Goal: Task Accomplishment & Management: Manage account settings

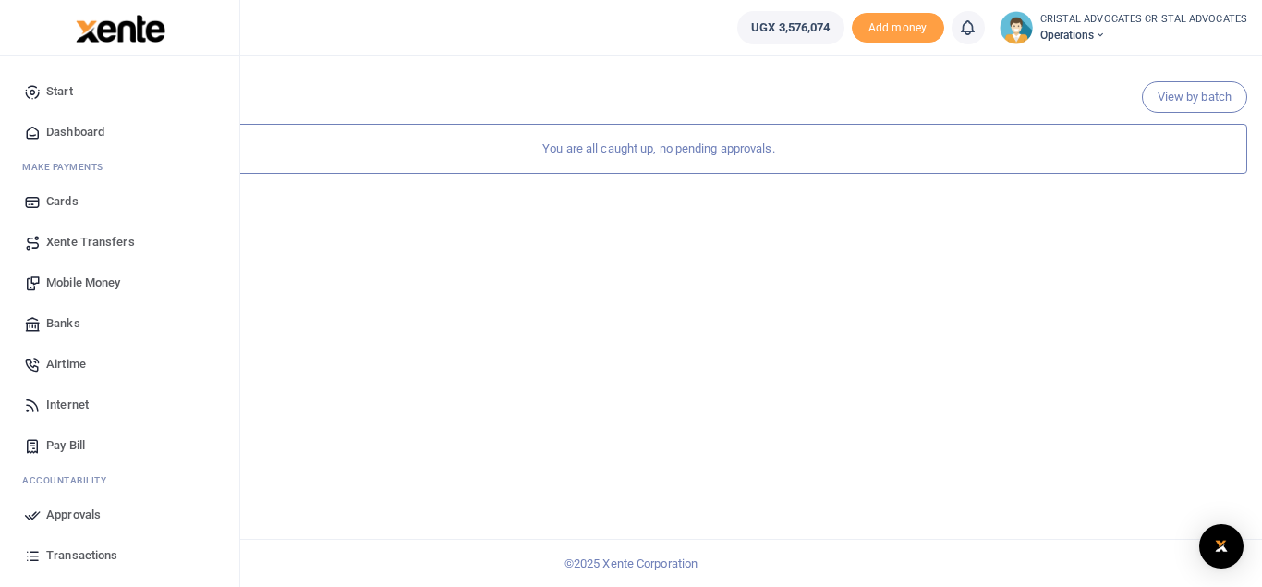
click at [88, 558] on span "Transactions" at bounding box center [81, 555] width 71 height 18
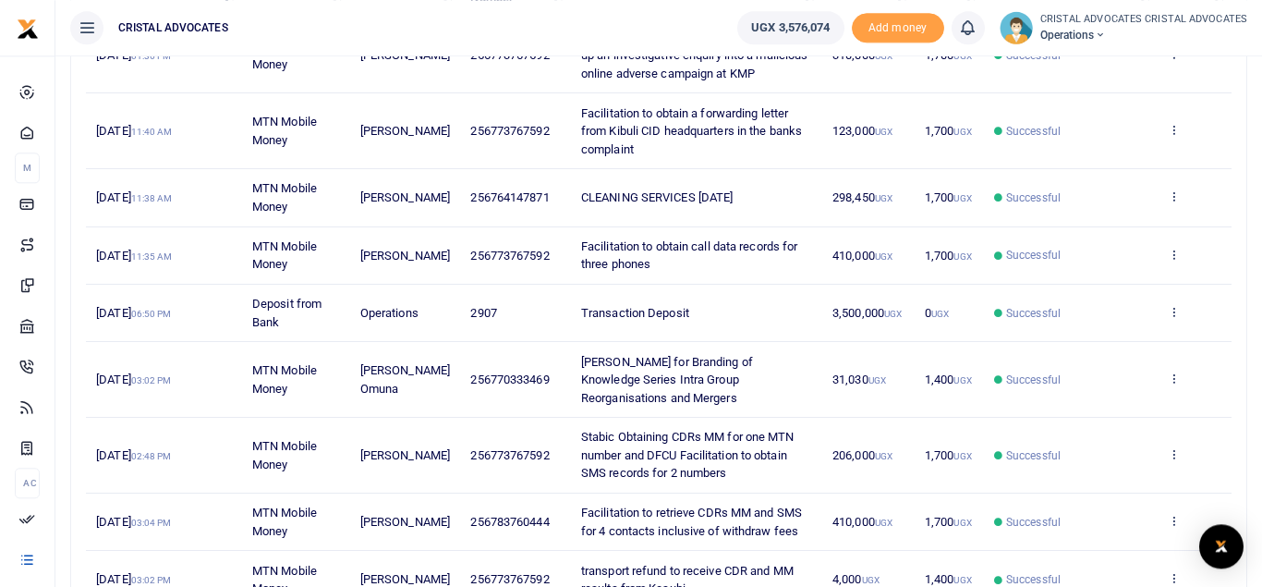
scroll to position [534, 0]
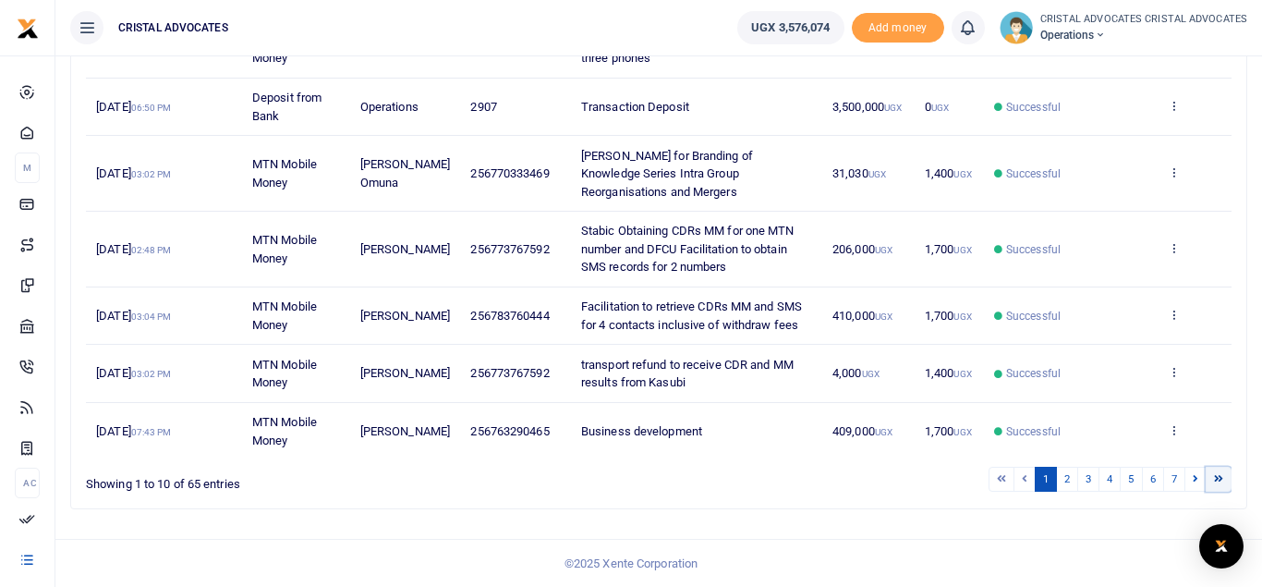
click at [1221, 474] on icon at bounding box center [1218, 478] width 9 height 10
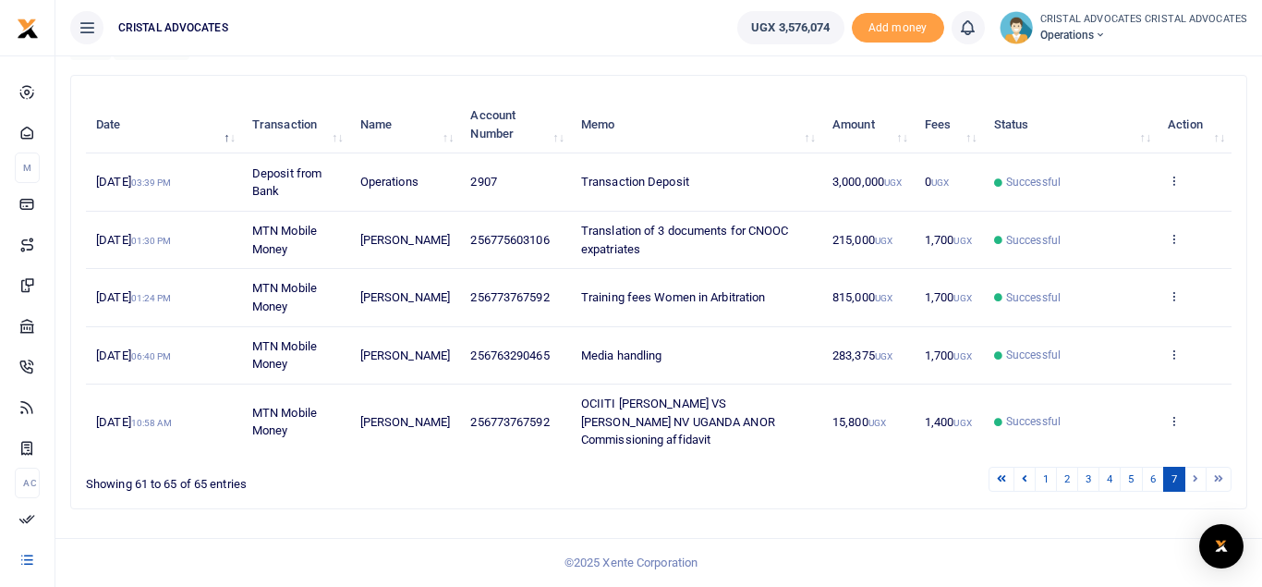
scroll to position [174, 0]
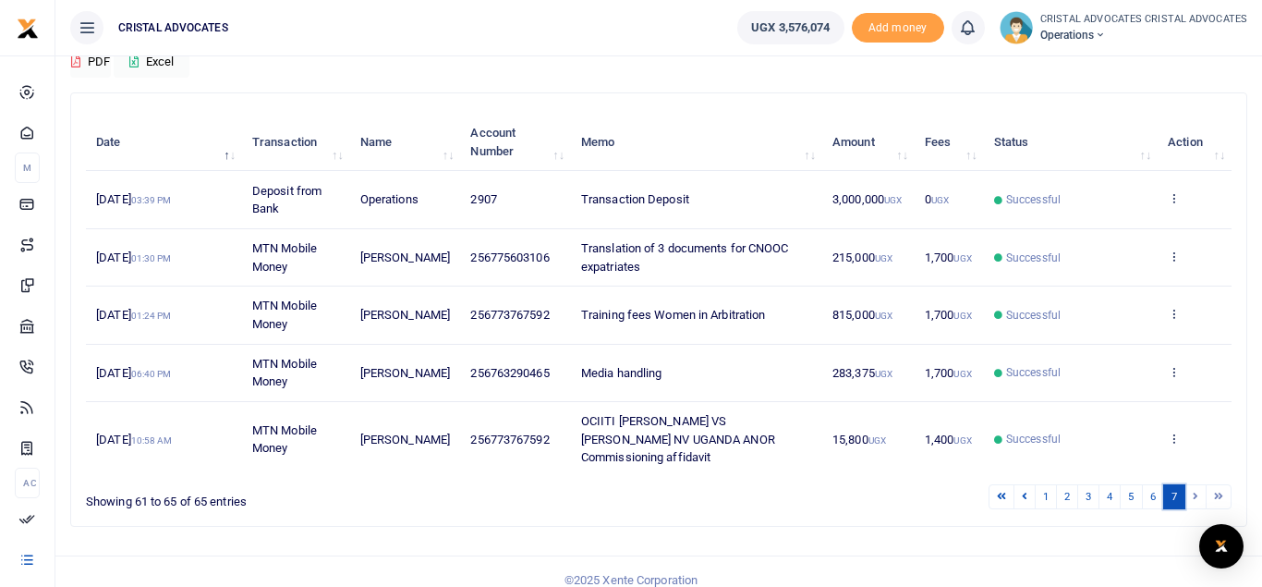
click at [1171, 484] on link "7" at bounding box center [1174, 496] width 22 height 25
click at [1175, 484] on link "7" at bounding box center [1174, 496] width 22 height 25
click at [1168, 484] on link "7" at bounding box center [1174, 496] width 22 height 25
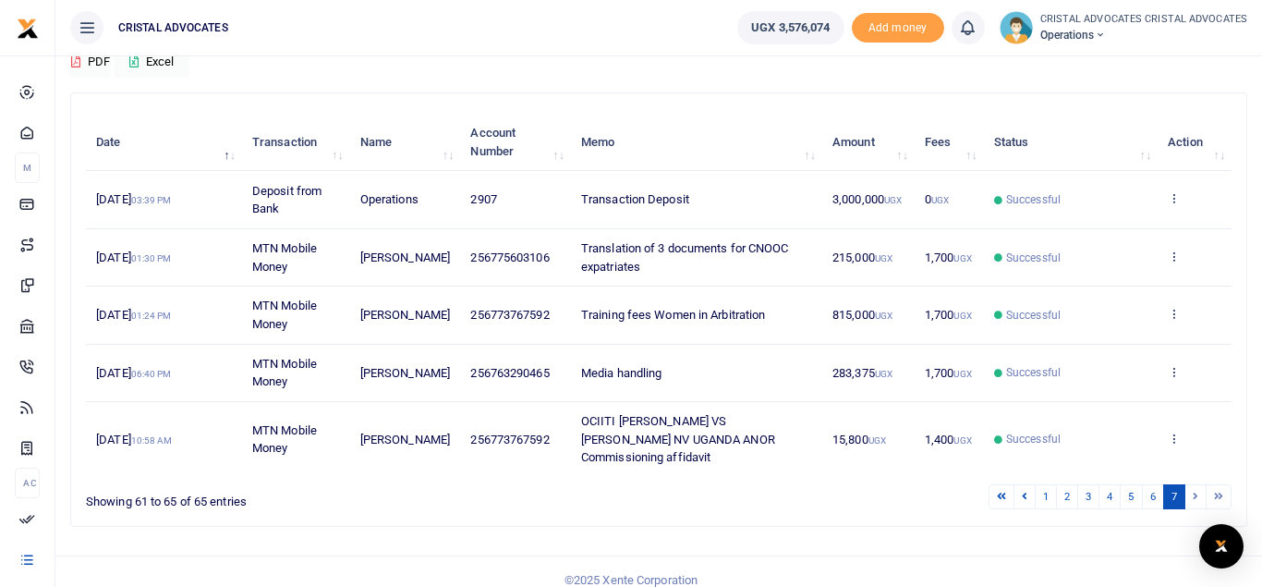
click at [227, 161] on th "Date" at bounding box center [164, 142] width 156 height 57
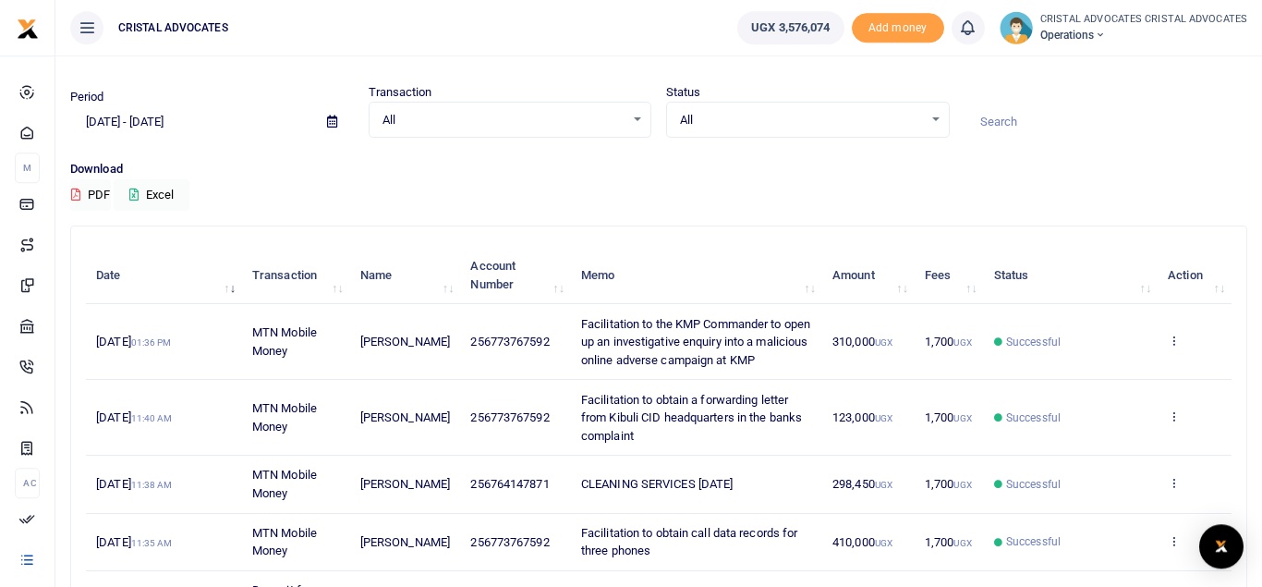
scroll to position [0, 0]
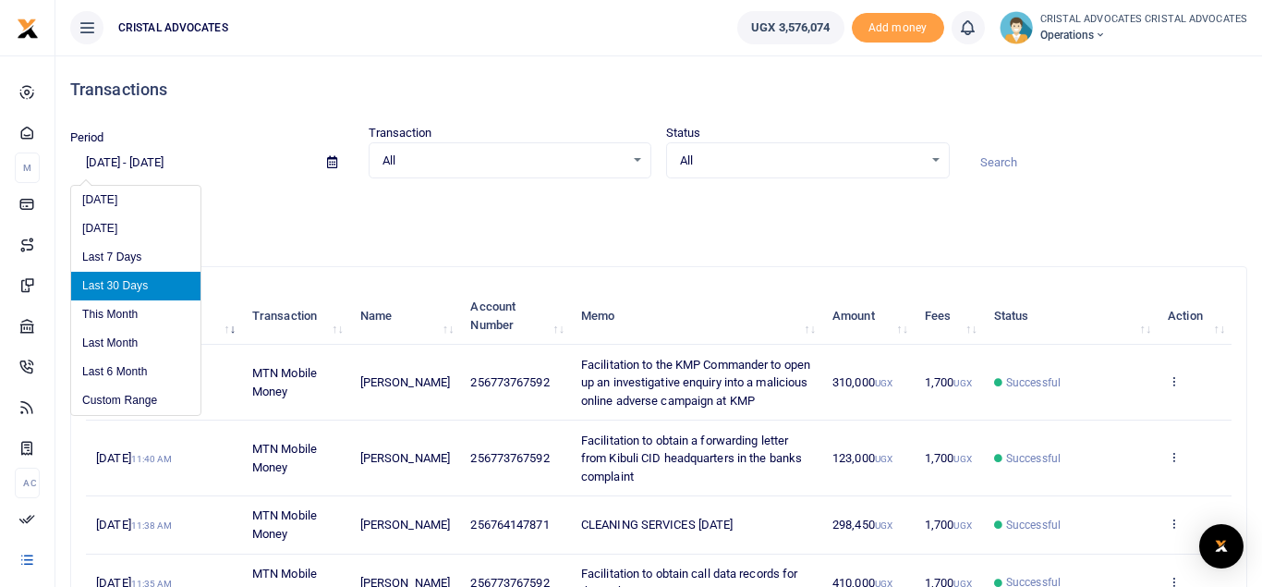
click at [92, 158] on input "09/03/2025 - 10/02/2025" at bounding box center [191, 162] width 242 height 31
click at [98, 154] on input "09/03/2025 - 10/02/2025" at bounding box center [191, 162] width 242 height 31
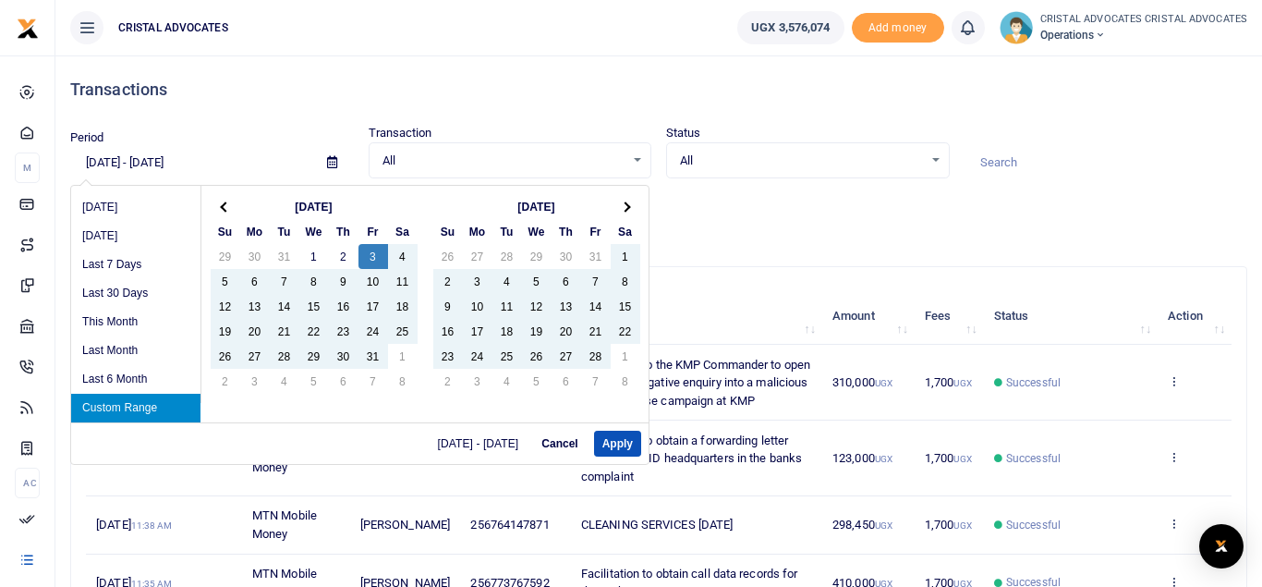
click at [118, 159] on input "01/03/2025 - 10/02/2025" at bounding box center [191, 162] width 242 height 31
click at [94, 159] on input "01/03/2025 - 10/02/2025" at bounding box center [191, 162] width 242 height 31
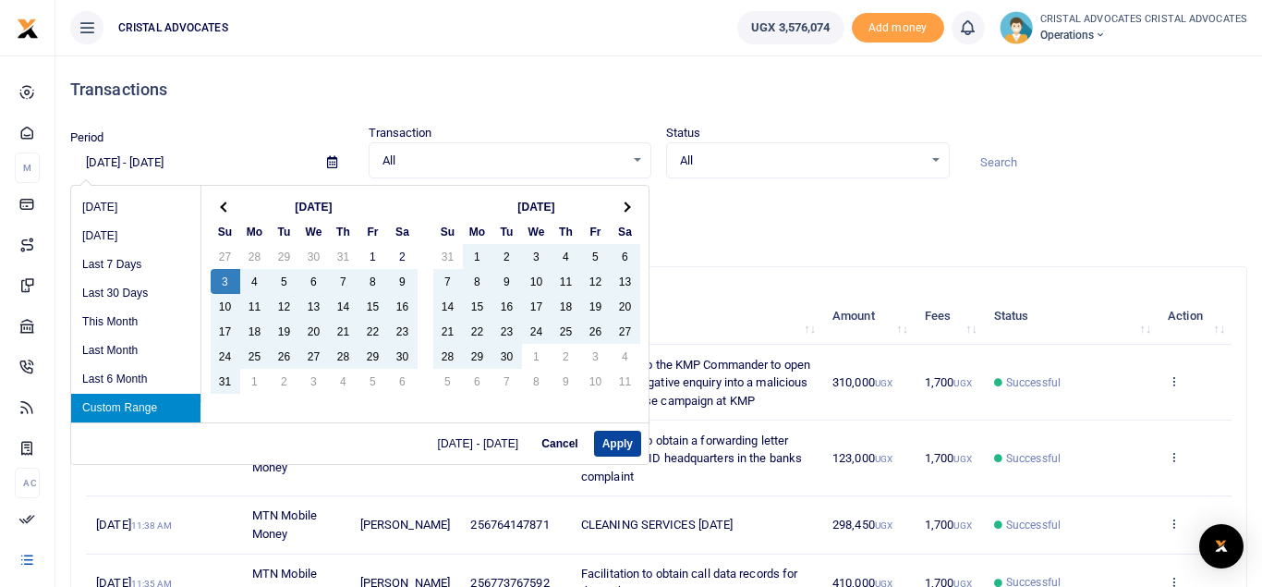
type input "08/03/2025 - 10/02/2025"
click at [615, 443] on button "Apply" at bounding box center [617, 444] width 47 height 26
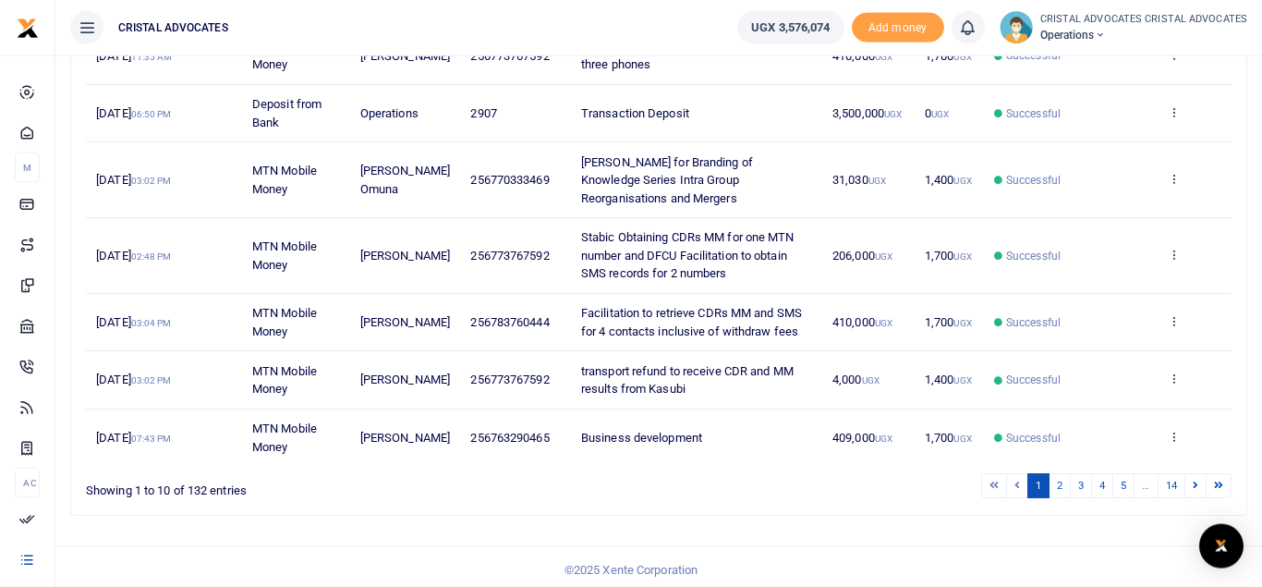
scroll to position [534, 0]
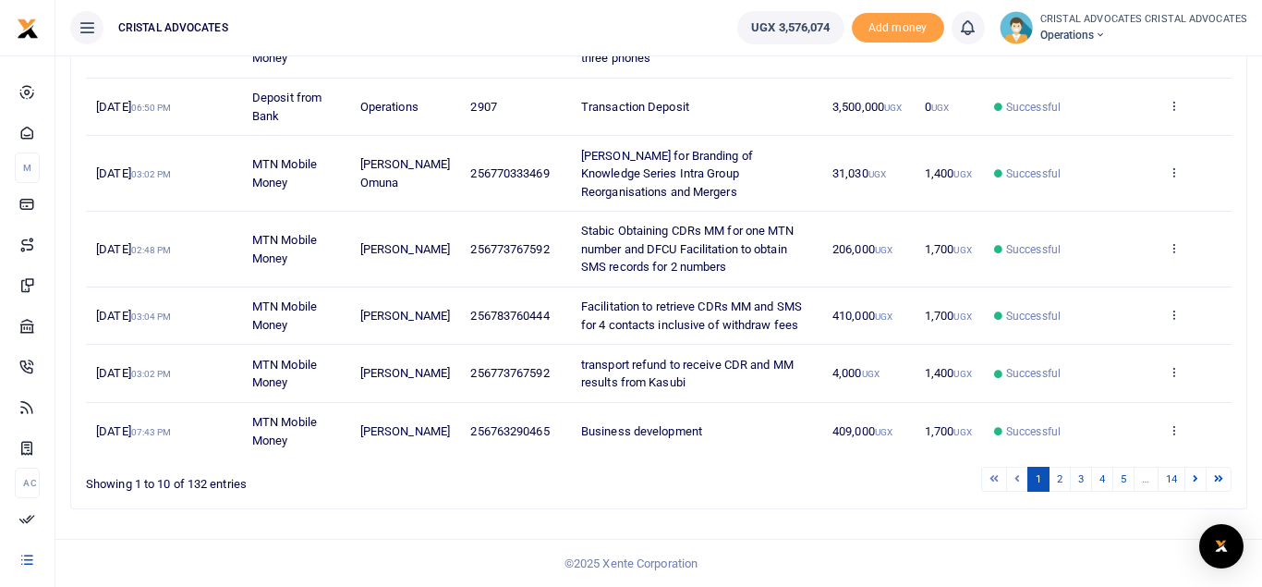
click at [1141, 478] on li "…" at bounding box center [1146, 479] width 23 height 25
click at [1197, 476] on icon at bounding box center [1196, 478] width 6 height 10
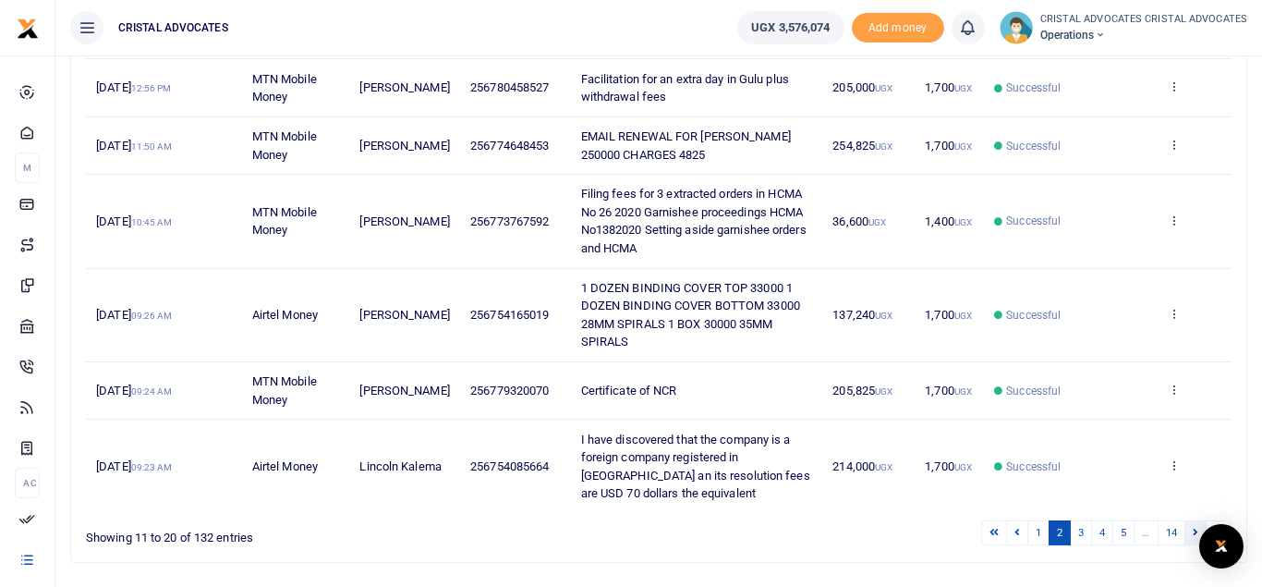
click at [1196, 529] on icon at bounding box center [1196, 532] width 6 height 10
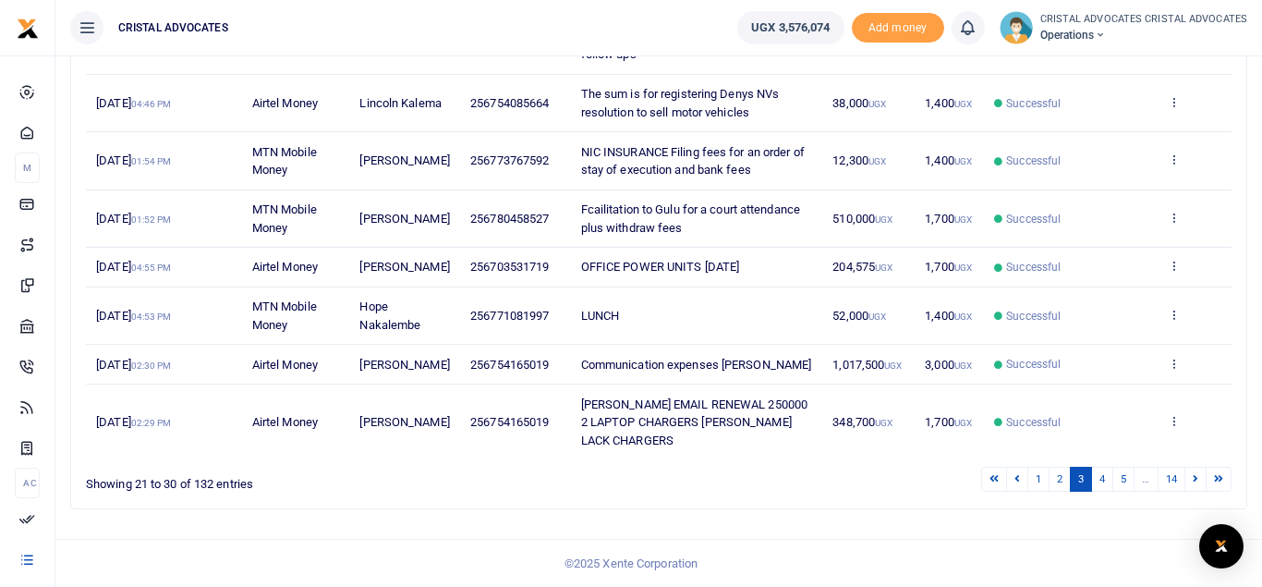
scroll to position [516, 0]
click at [1185, 479] on link "14" at bounding box center [1172, 479] width 28 height 25
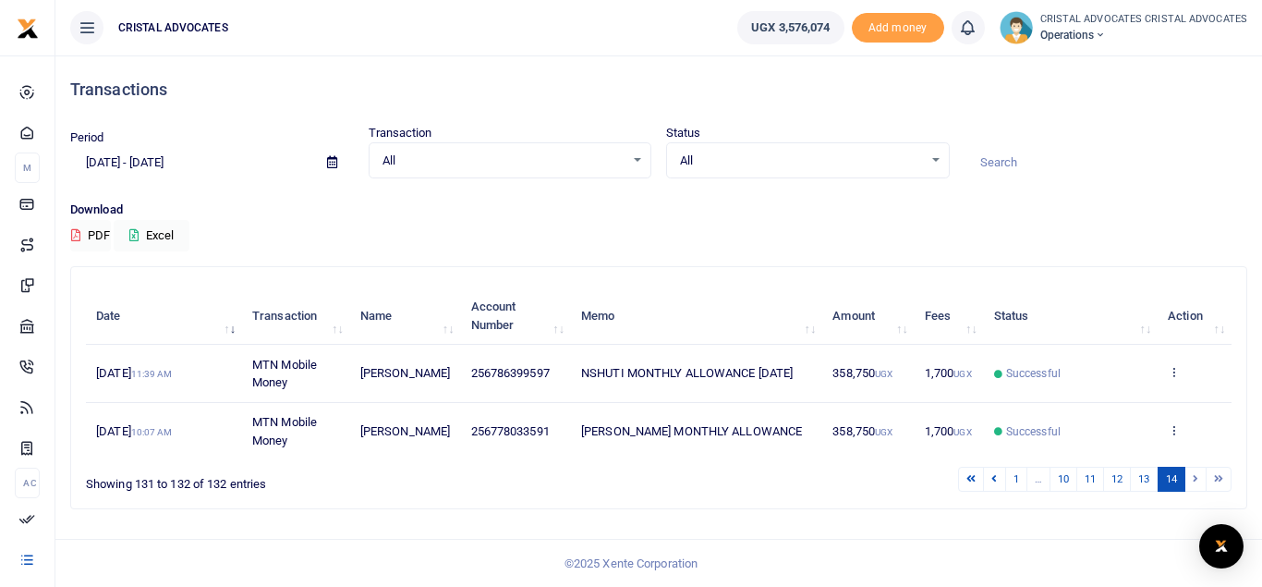
scroll to position [0, 0]
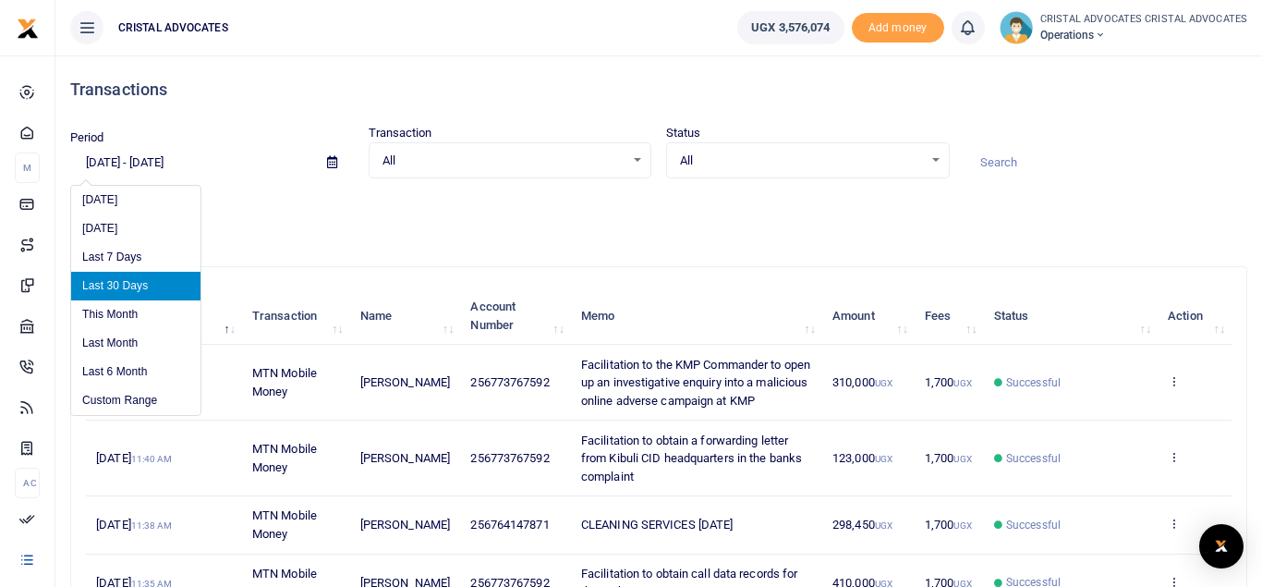
click at [95, 163] on input "[DATE] - [DATE]" at bounding box center [191, 162] width 242 height 31
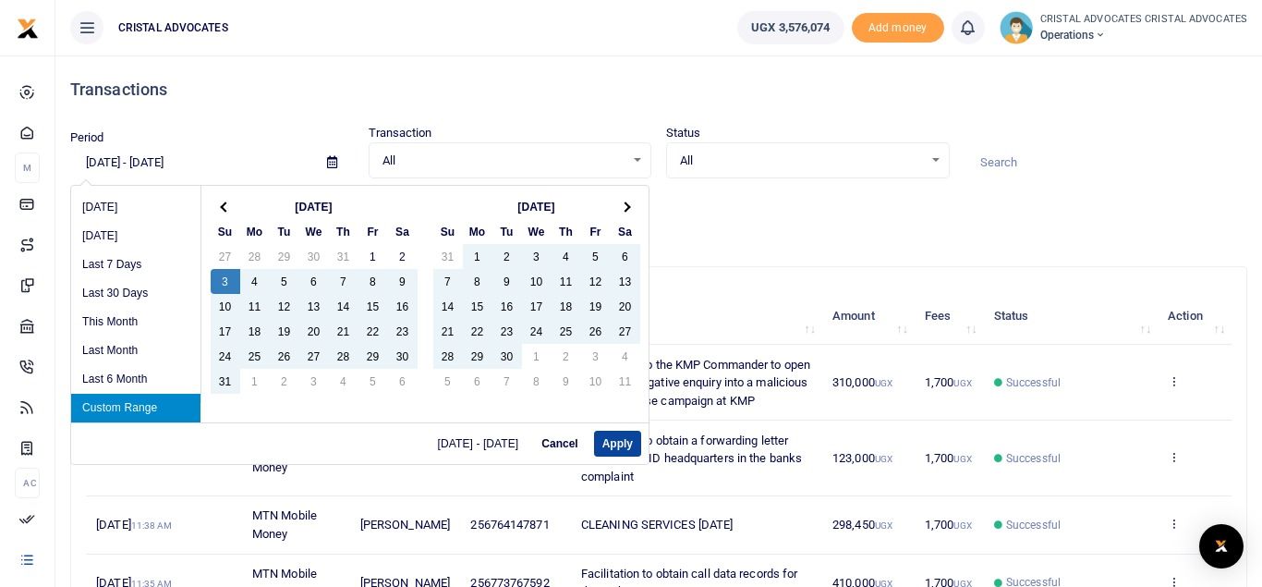
type input "[DATE] - [DATE]"
click at [628, 440] on button "Apply" at bounding box center [617, 444] width 47 height 26
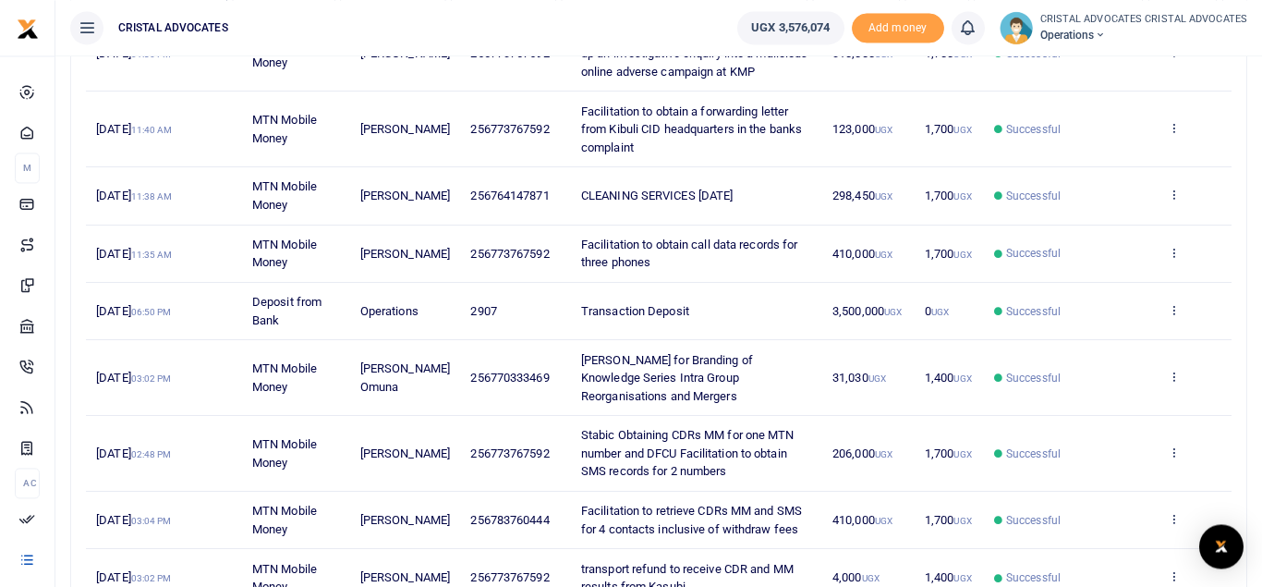
scroll to position [534, 0]
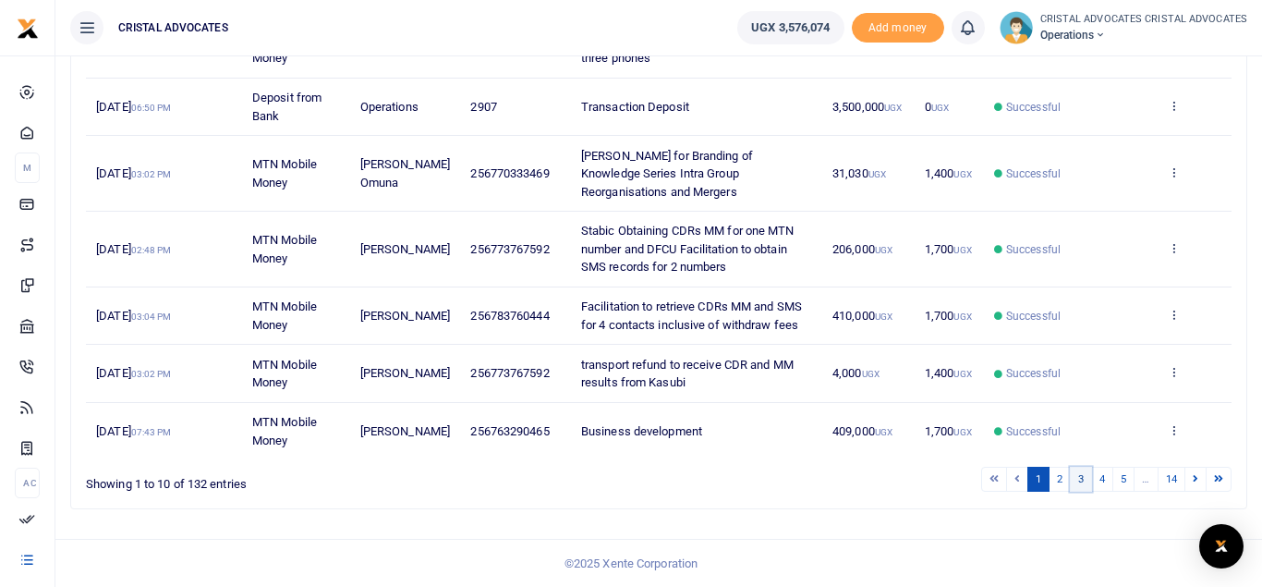
click at [1081, 480] on link "3" at bounding box center [1081, 479] width 22 height 25
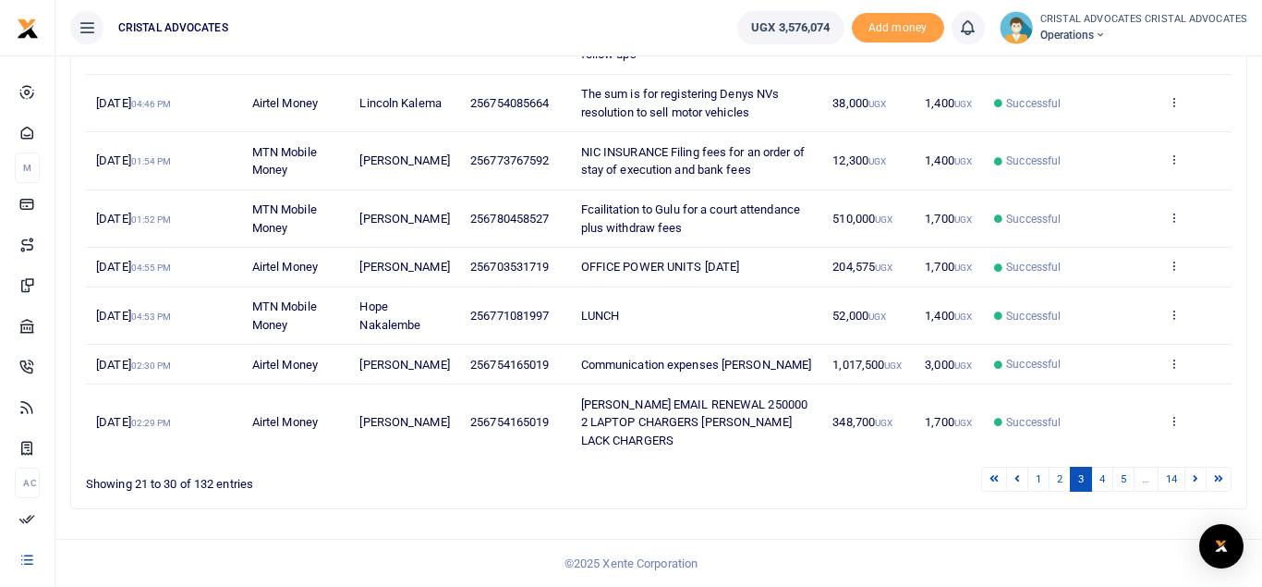
scroll to position [516, 0]
click at [1100, 482] on link "4" at bounding box center [1102, 479] width 22 height 25
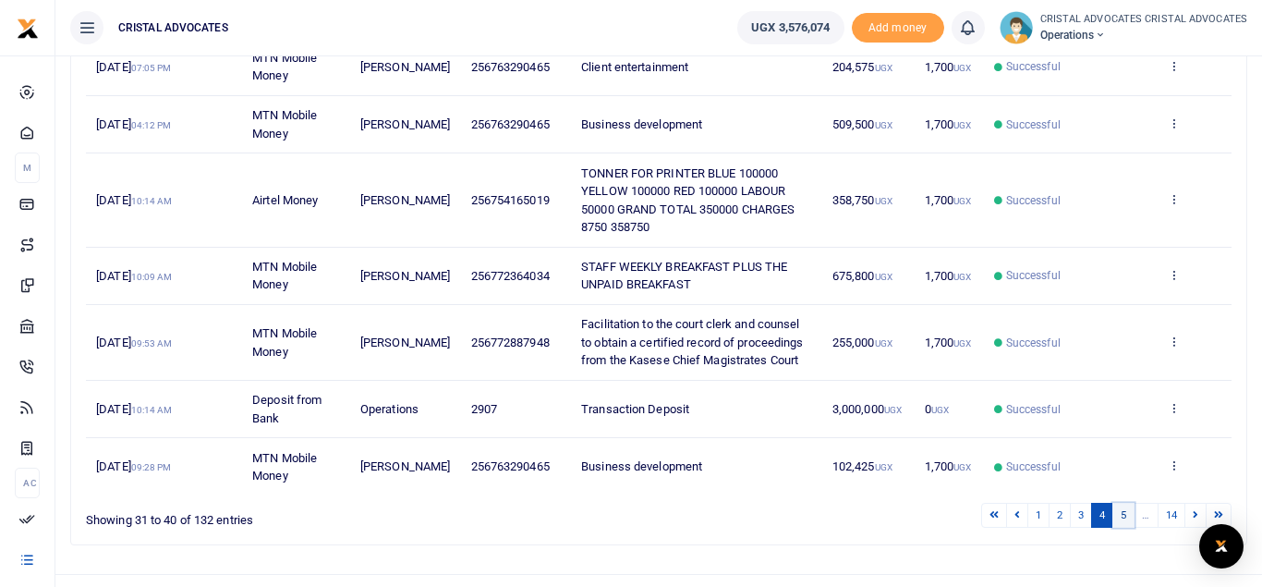
click at [1128, 518] on link "5" at bounding box center [1123, 515] width 22 height 25
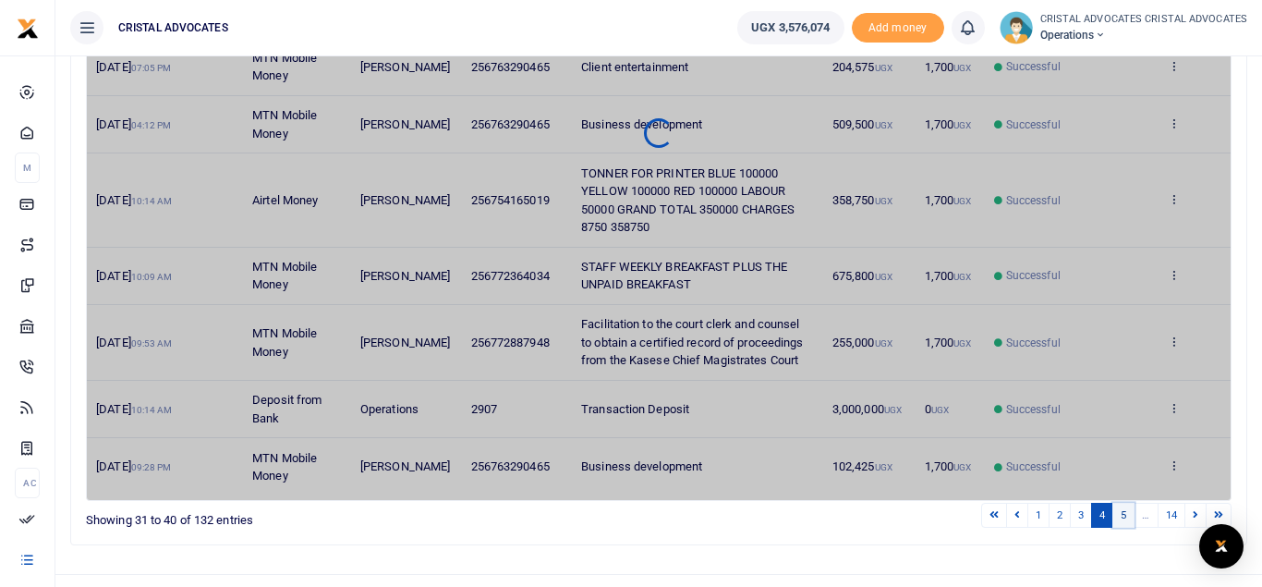
scroll to position [480, 0]
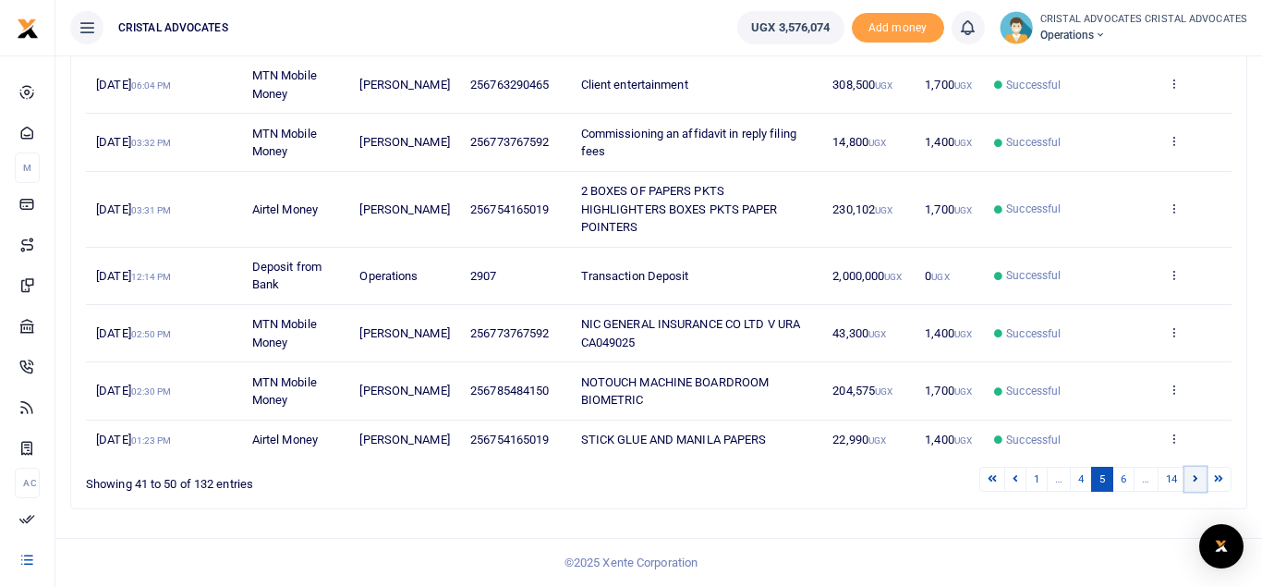
click at [1191, 476] on link at bounding box center [1196, 479] width 22 height 25
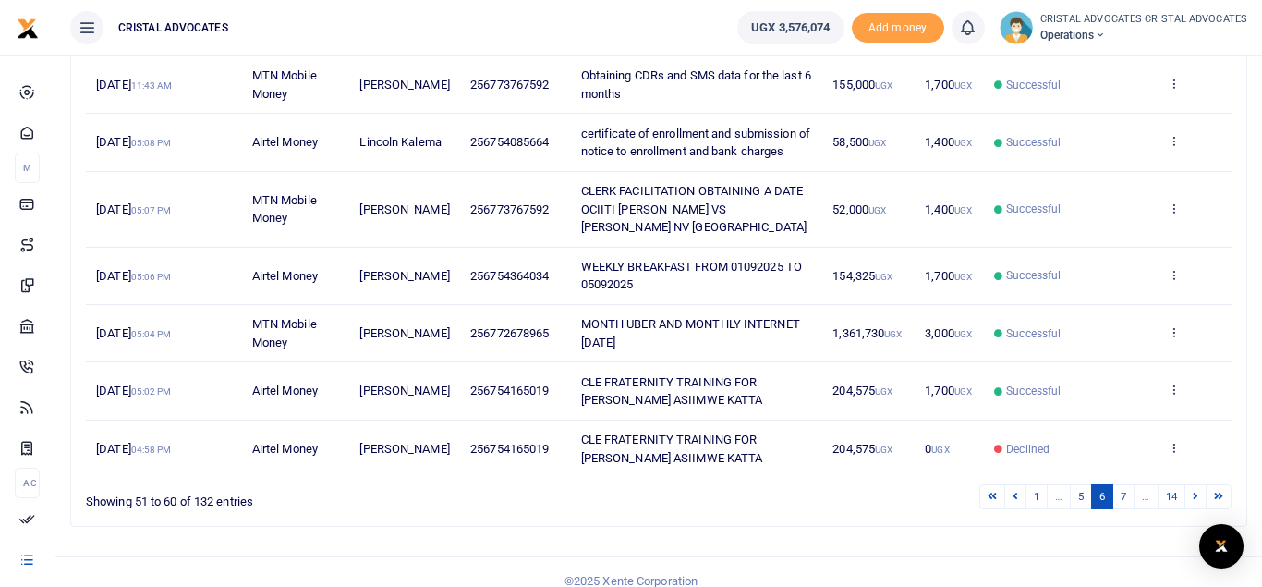
click at [1191, 476] on td "View details Send again" at bounding box center [1195, 448] width 74 height 56
click at [1195, 496] on icon at bounding box center [1196, 496] width 6 height 10
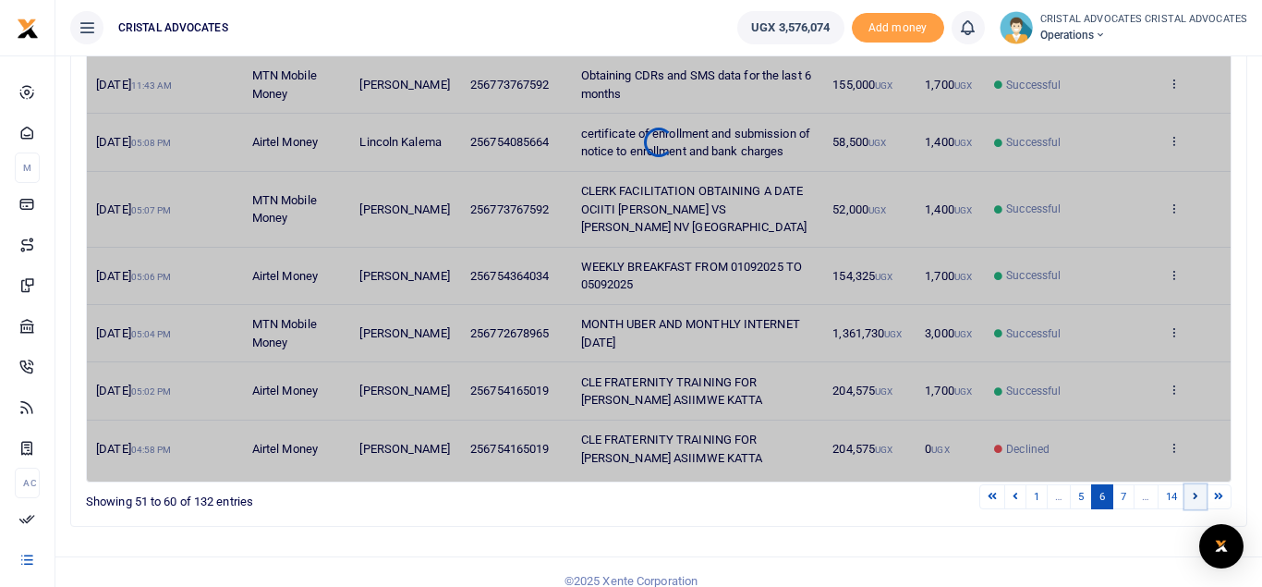
scroll to position [444, 0]
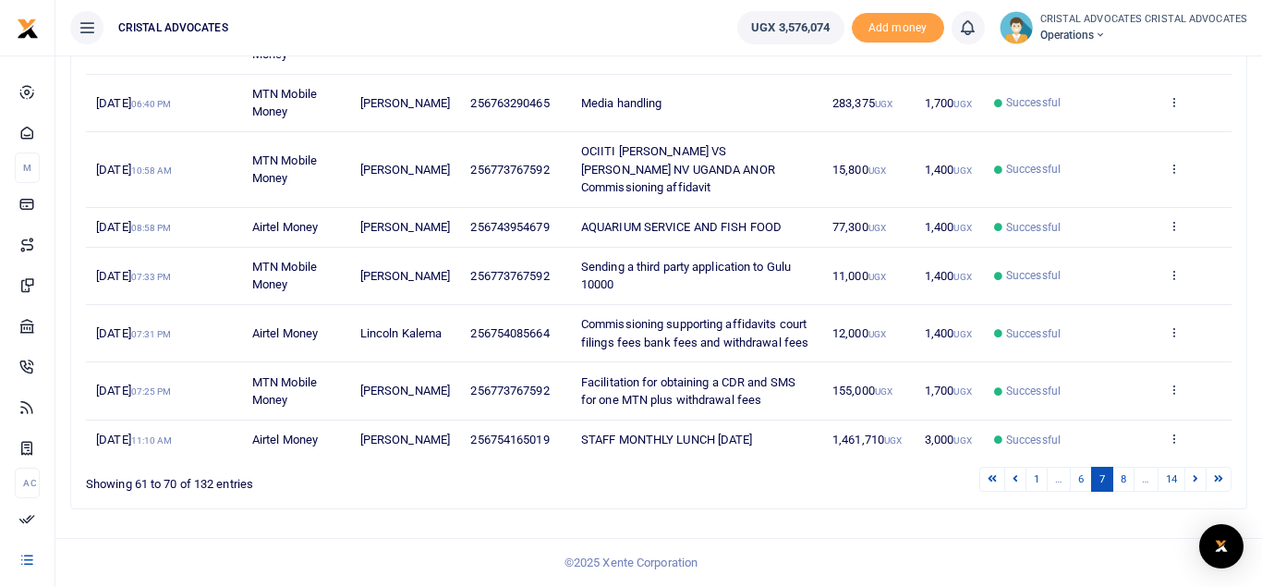
click at [1195, 496] on div "Search: Date Transaction Name Account Number Memo Amount Fees Status Action 8th…" at bounding box center [658, 166] width 1175 height 685
click at [1192, 478] on link at bounding box center [1196, 479] width 22 height 25
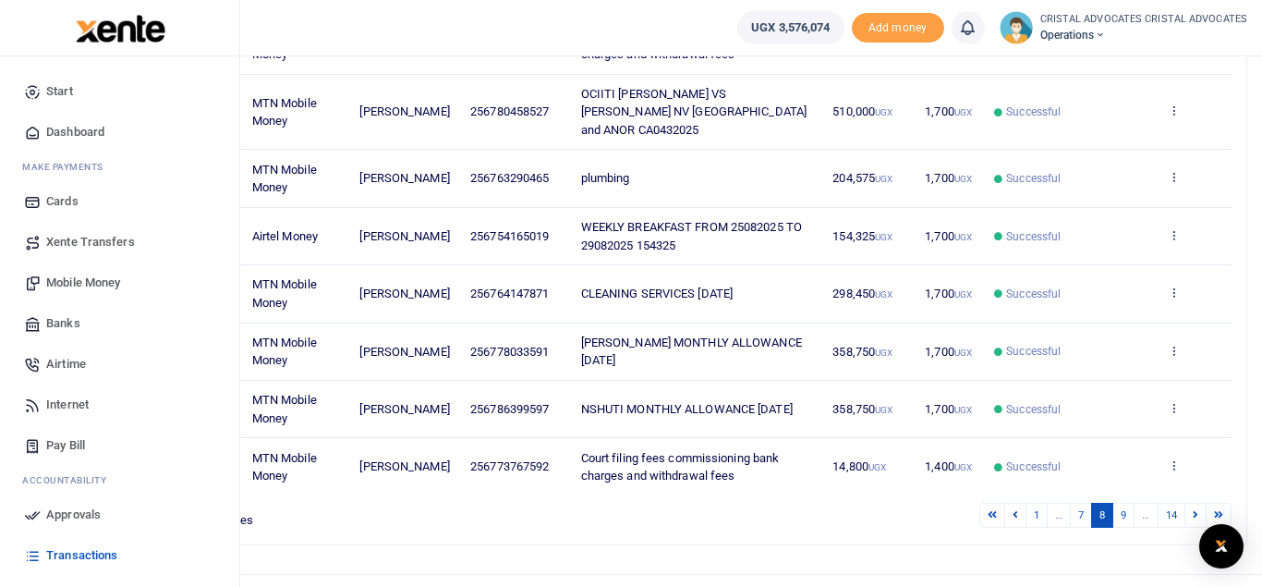
click at [85, 284] on span "Mobile Money" at bounding box center [83, 282] width 74 height 18
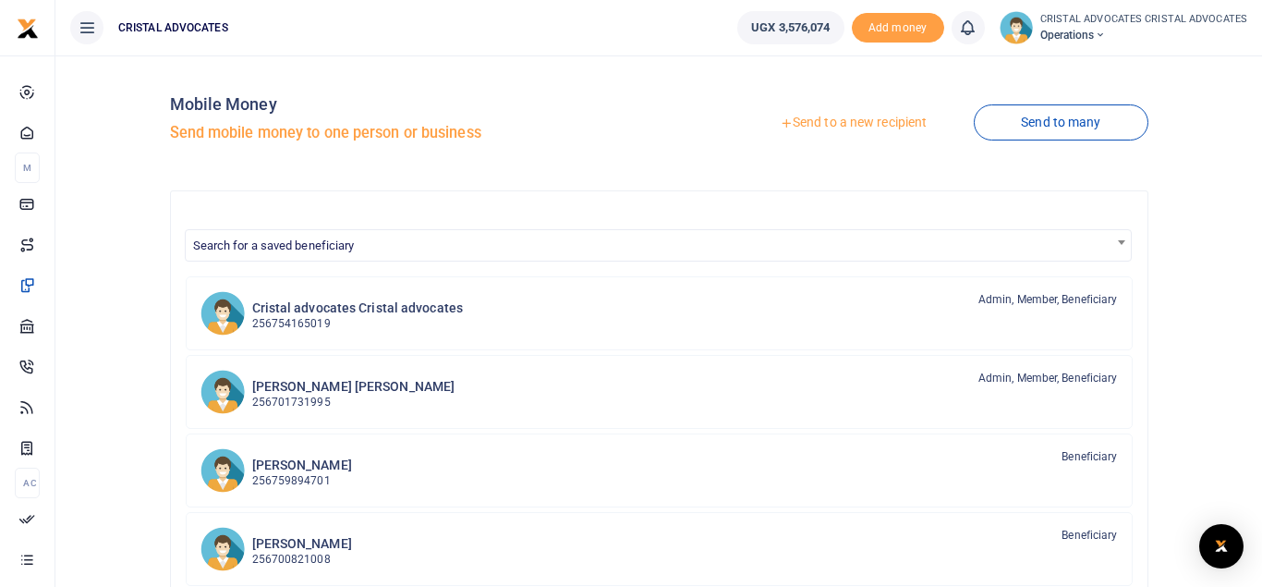
click at [827, 125] on link "Send to a new recipient" at bounding box center [853, 122] width 241 height 33
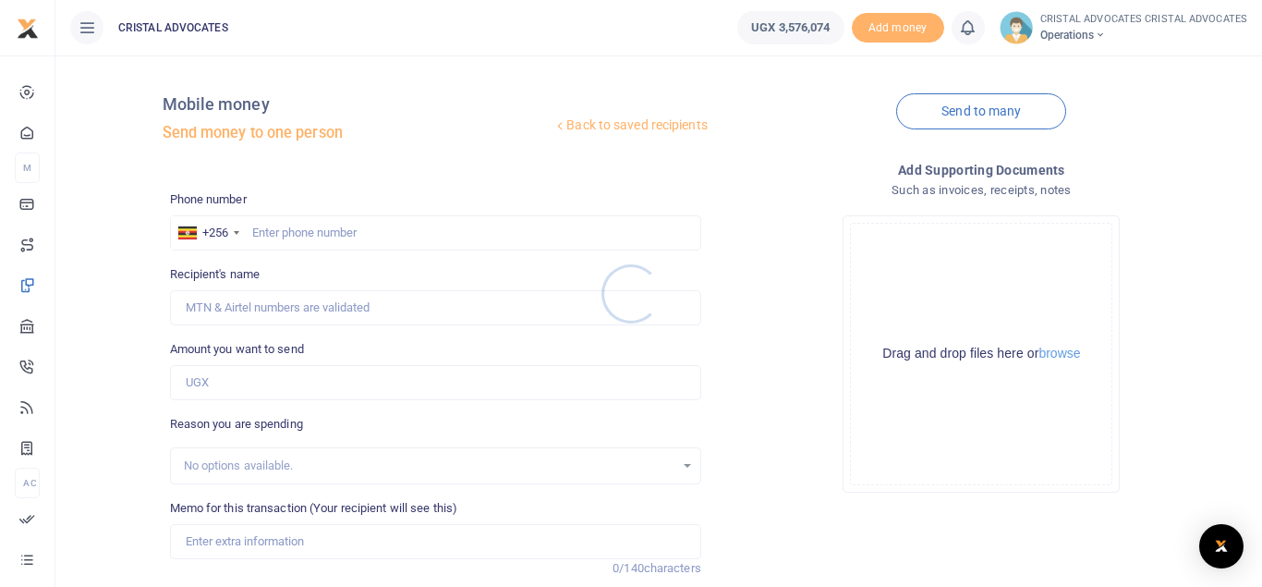
click at [324, 233] on div at bounding box center [631, 293] width 1262 height 587
click at [324, 233] on input "text" at bounding box center [435, 232] width 531 height 35
type input "778033591"
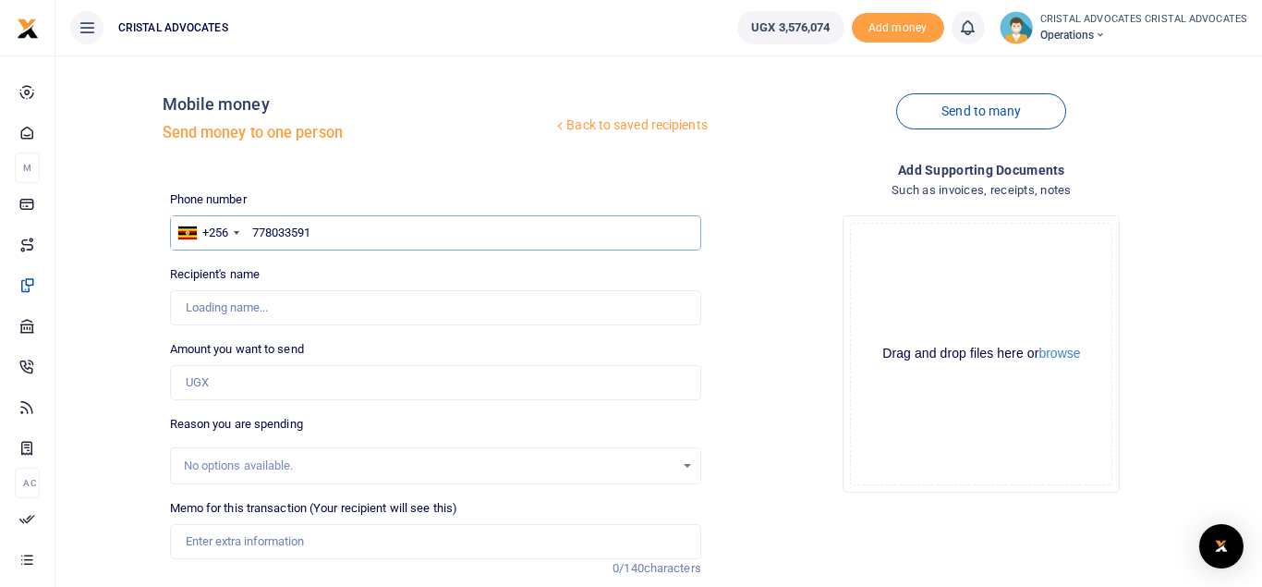
type input "Precious Teira"
type input "778033591"
click at [237, 371] on input "Amount you want to send" at bounding box center [435, 382] width 531 height 35
type input "358,750"
click at [253, 543] on input "Memo for this transaction (Your recipient will see this)" at bounding box center [435, 541] width 531 height 35
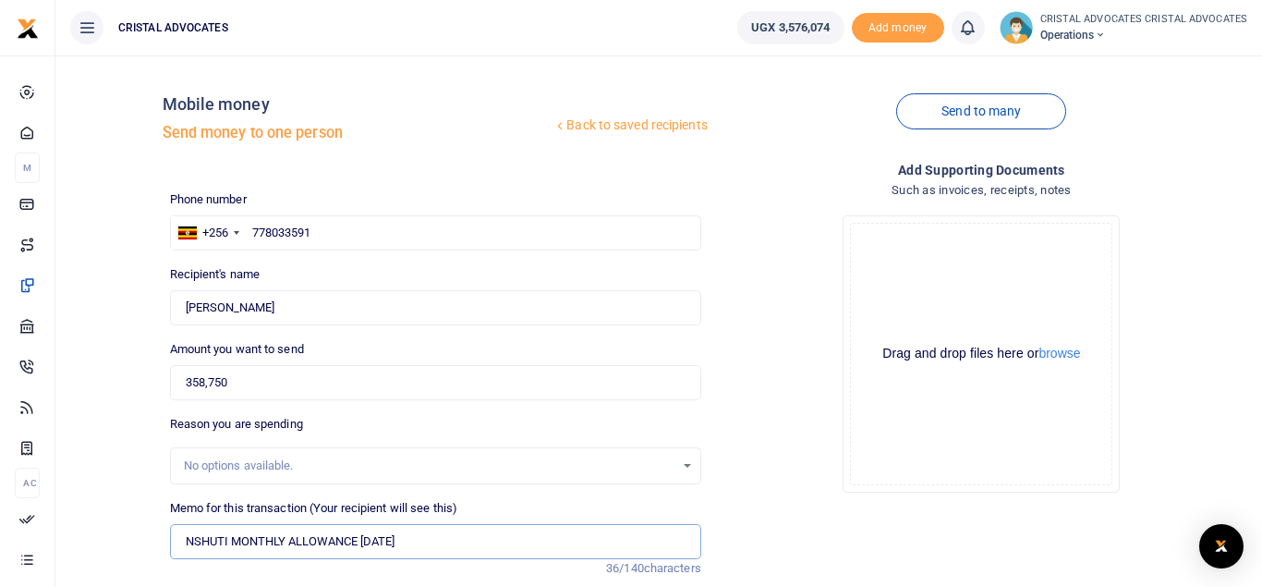
drag, startPoint x: 228, startPoint y: 542, endPoint x: 169, endPoint y: 536, distance: 59.5
click at [170, 536] on input "NSHUTI MONTHLY ALLOWANCE AUGUST 2025" at bounding box center [435, 541] width 531 height 35
drag, startPoint x: 408, startPoint y: 541, endPoint x: 360, endPoint y: 539, distance: 48.1
click at [360, 539] on input "TRACY MONTHLY ALLOWANCE AUGUST 2025" at bounding box center [435, 541] width 531 height 35
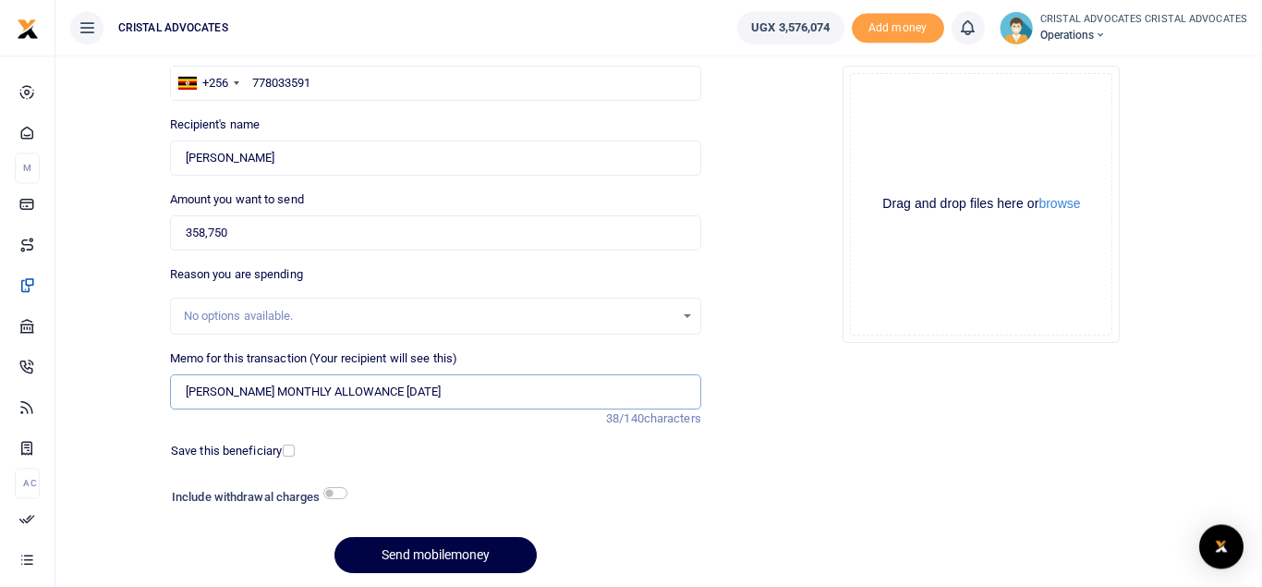
scroll to position [153, 0]
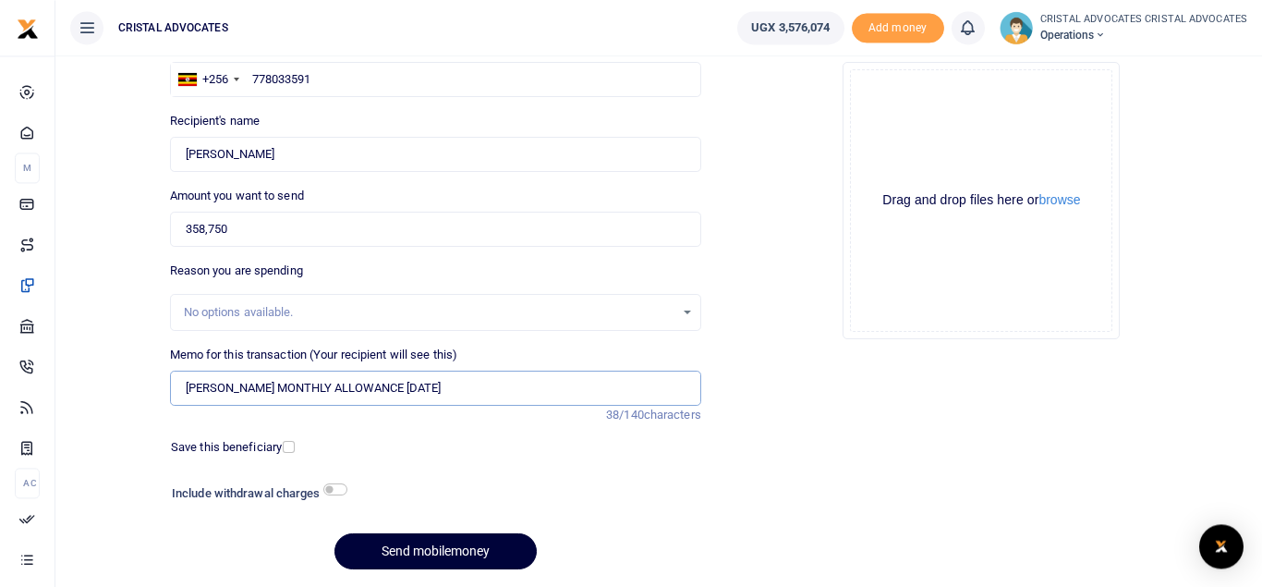
type input "TRACY MONTHLY ALLOWANCE SEPTEMBER 2025"
click at [475, 557] on button "Send mobilemoney" at bounding box center [435, 551] width 202 height 36
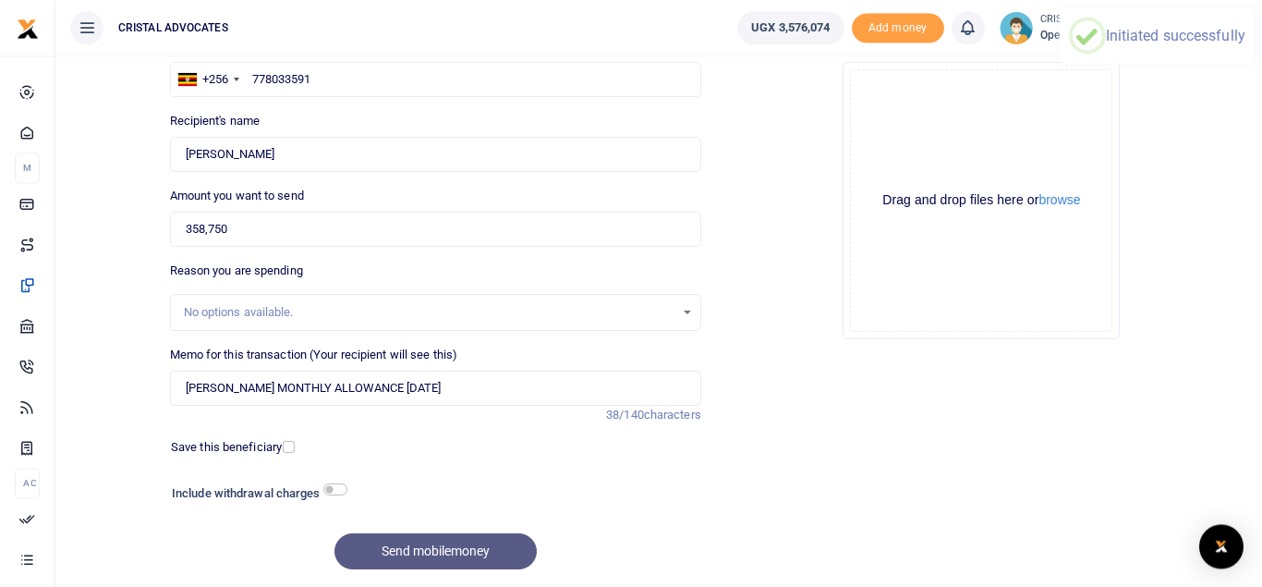
click at [475, 557] on div "Send mobilemoney" at bounding box center [435, 551] width 531 height 36
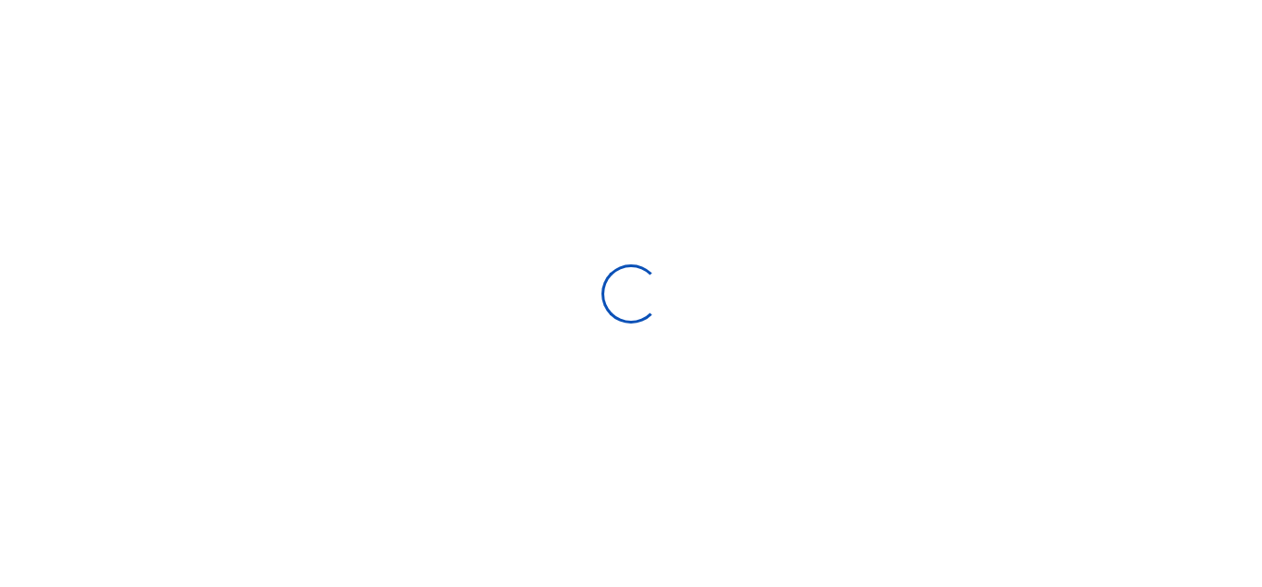
select select "Loading bundles"
select select
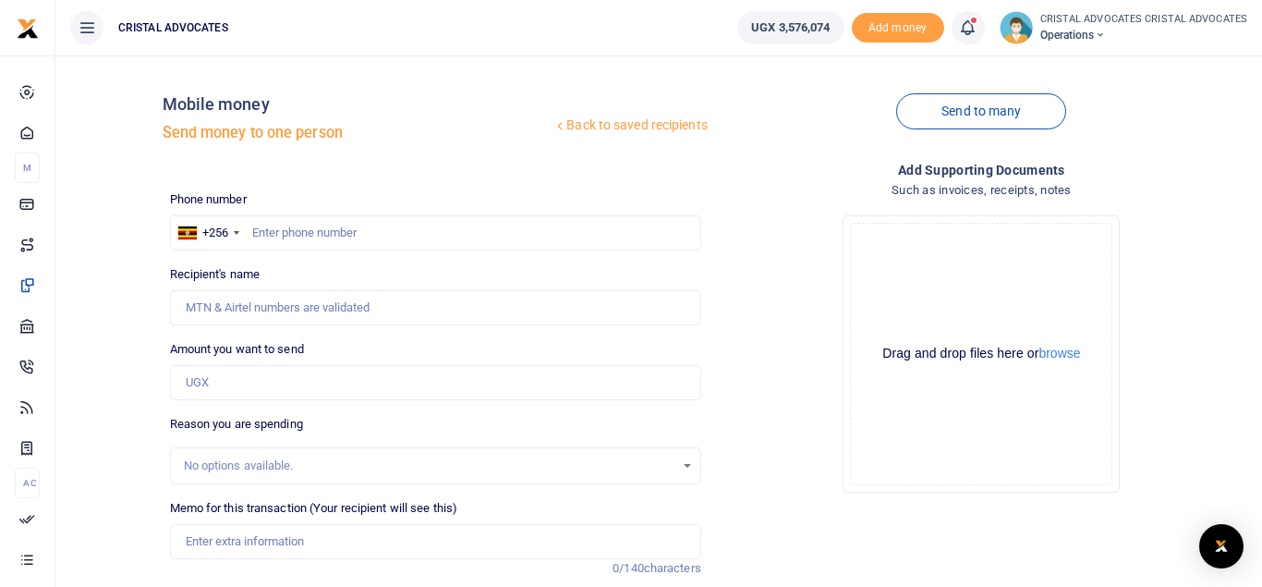
click at [381, 233] on div at bounding box center [631, 293] width 1262 height 587
click at [356, 232] on input "text" at bounding box center [435, 232] width 531 height 35
type input "786399597"
type input "Daniela Gwiza"
type input "786399597"
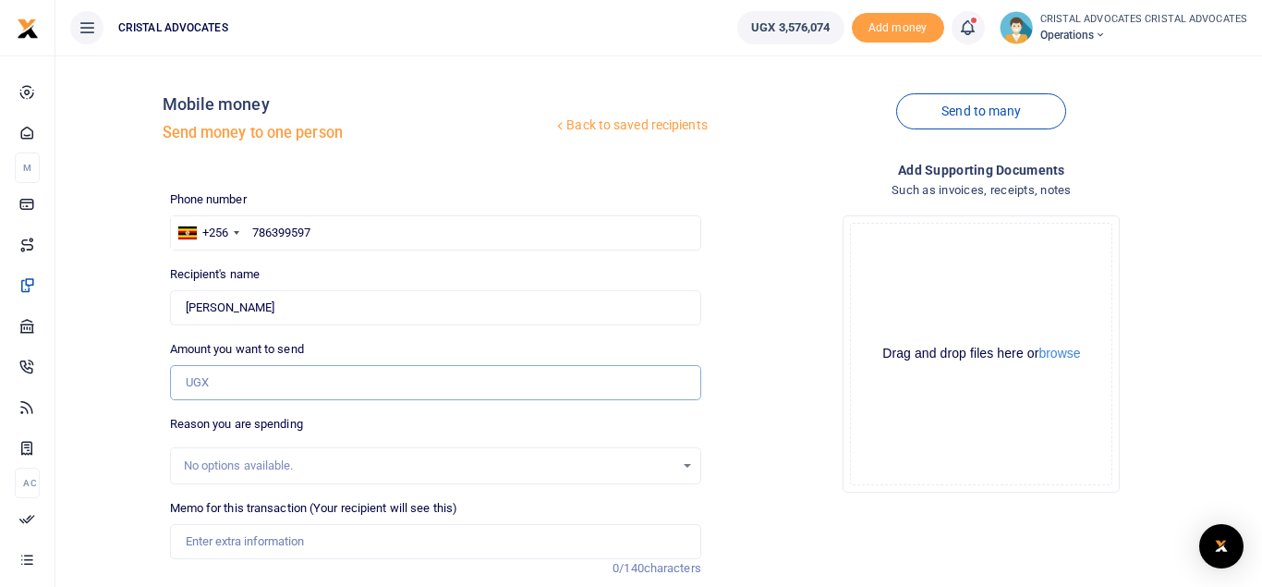
click at [249, 387] on input "Amount you want to send" at bounding box center [435, 382] width 531 height 35
type input "358,750"
click at [254, 541] on input "Memo for this transaction (Your recipient will see this)" at bounding box center [435, 541] width 531 height 35
drag, startPoint x: 363, startPoint y: 540, endPoint x: 408, endPoint y: 540, distance: 45.3
click at [408, 540] on input "NSHUTI MONTHLY ALLOWANCE AUGUST 2025" at bounding box center [435, 541] width 531 height 35
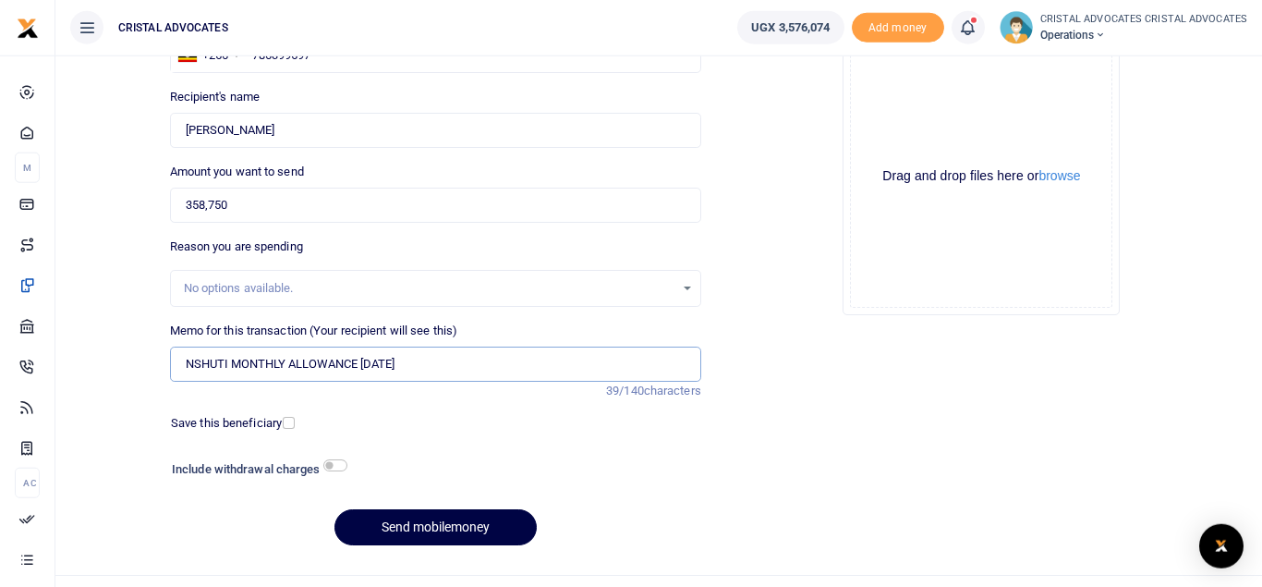
scroll to position [213, 0]
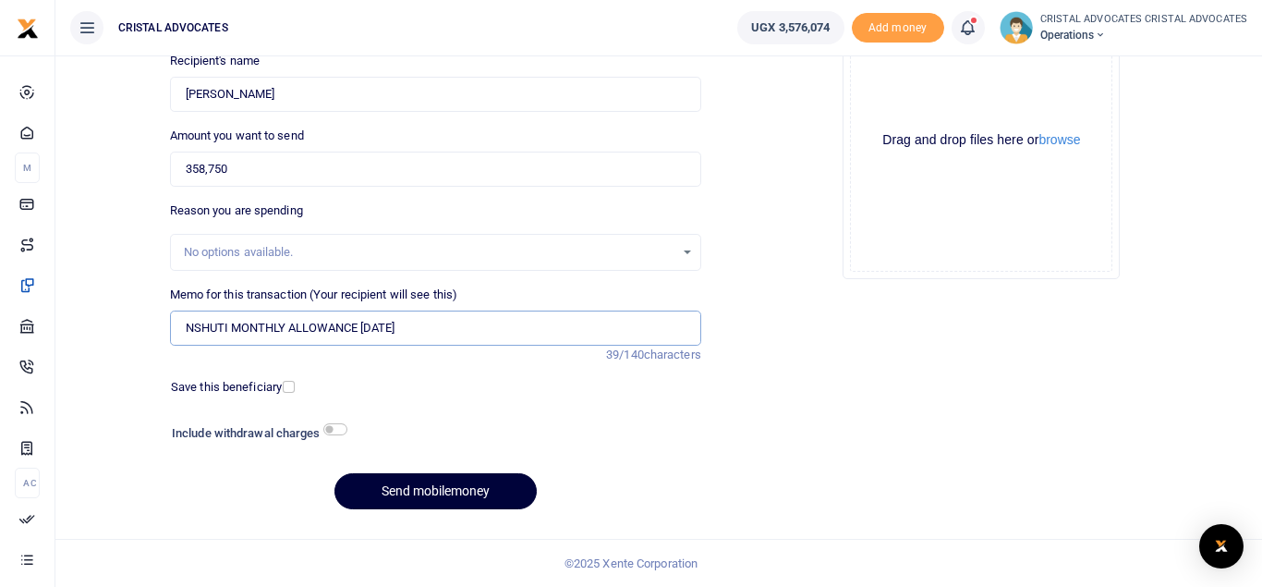
type input "NSHUTI MONTHLY ALLOWANCE [DATE]"
click at [426, 493] on button "Send mobilemoney" at bounding box center [435, 491] width 202 height 36
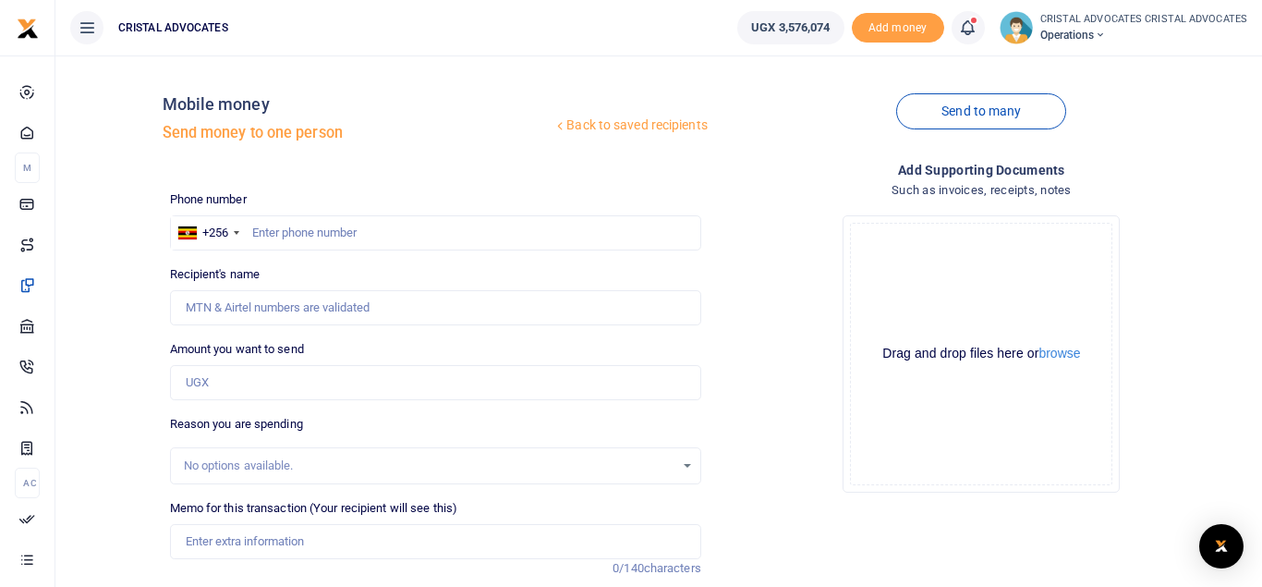
click at [972, 30] on icon at bounding box center [967, 28] width 18 height 20
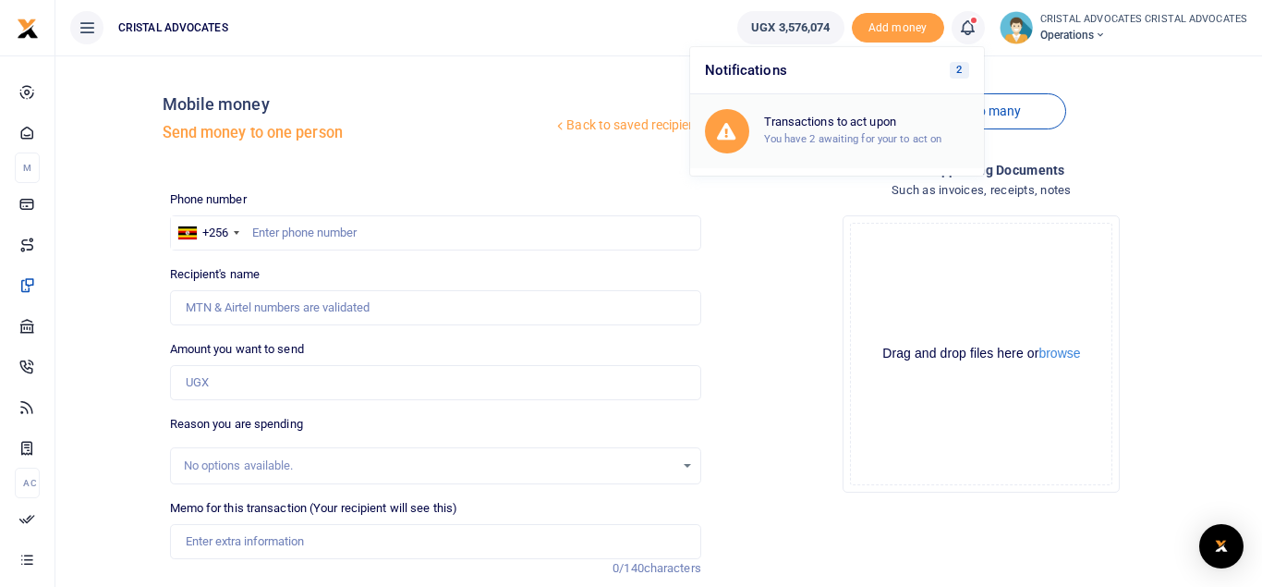
click at [833, 142] on small "You have 2 awaiting for your to act on" at bounding box center [853, 138] width 178 height 13
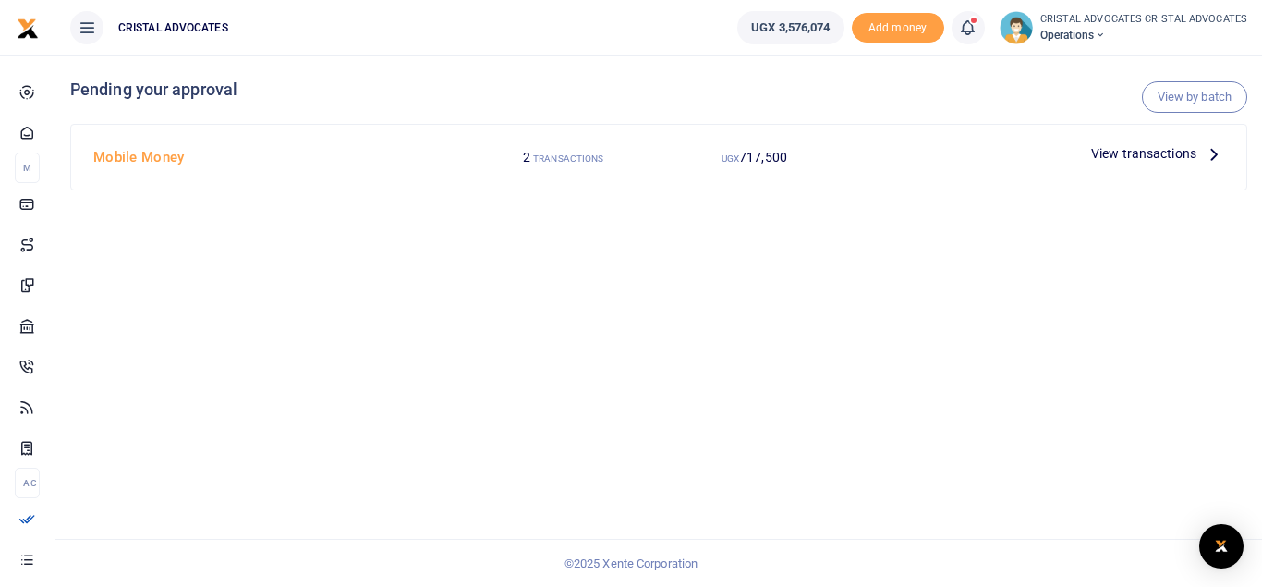
click at [1141, 155] on span "View transactions" at bounding box center [1143, 153] width 105 height 20
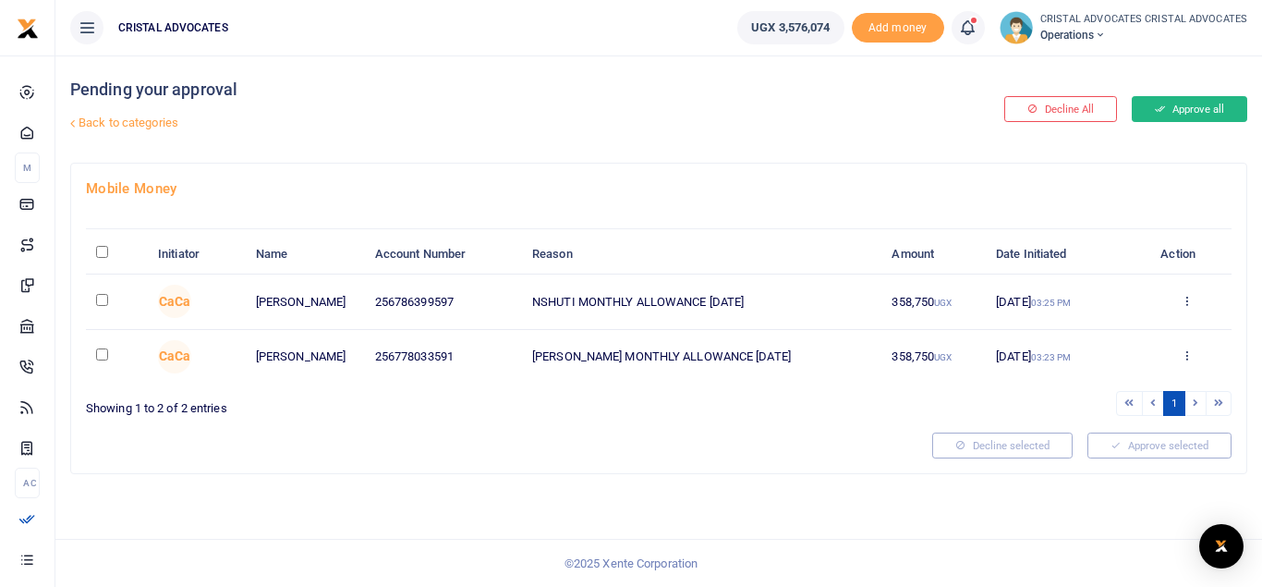
click at [1188, 103] on button "Approve all" at bounding box center [1189, 109] width 115 height 26
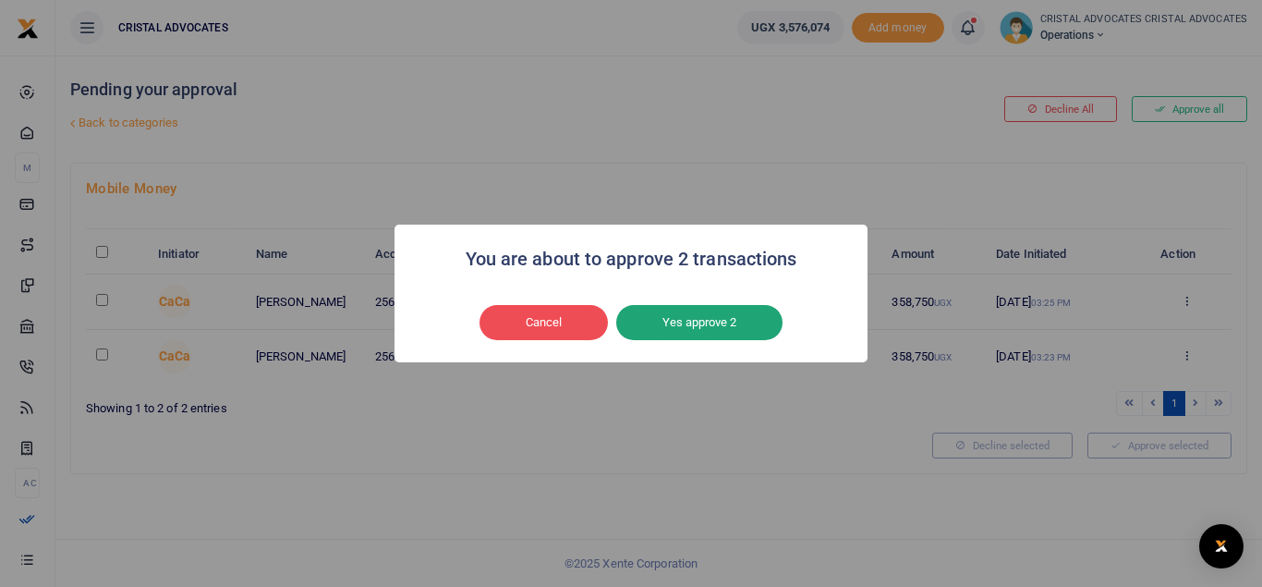
click at [691, 325] on button "Yes approve 2" at bounding box center [699, 322] width 166 height 35
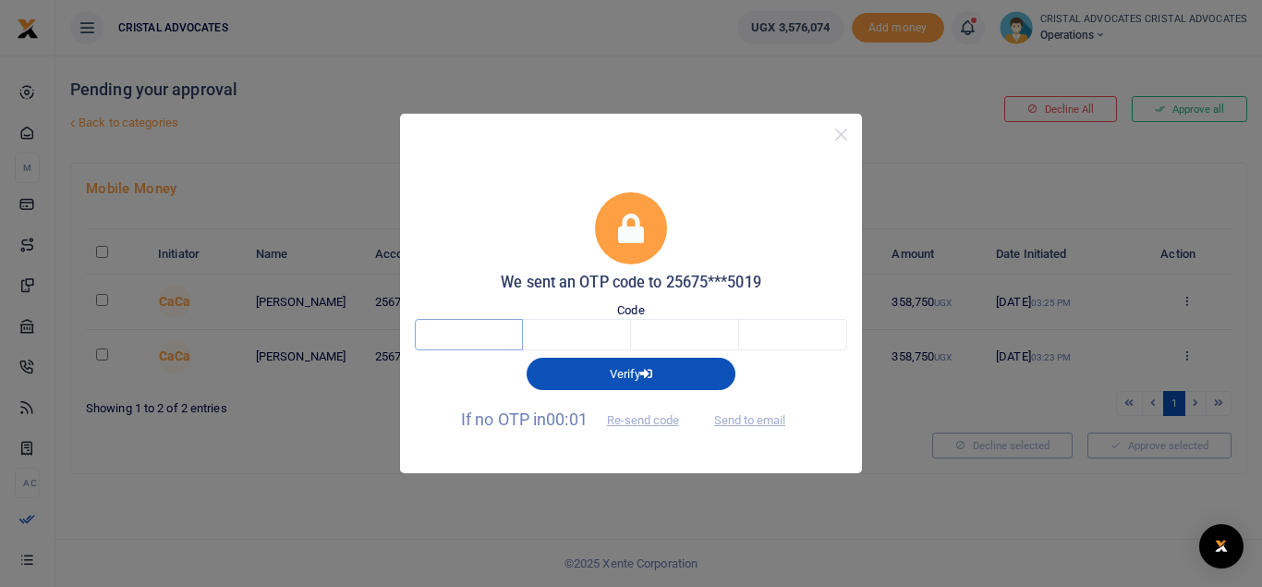
click at [485, 347] on input "text" at bounding box center [469, 334] width 108 height 31
type input "3"
type input "9"
type input "8"
type input "6"
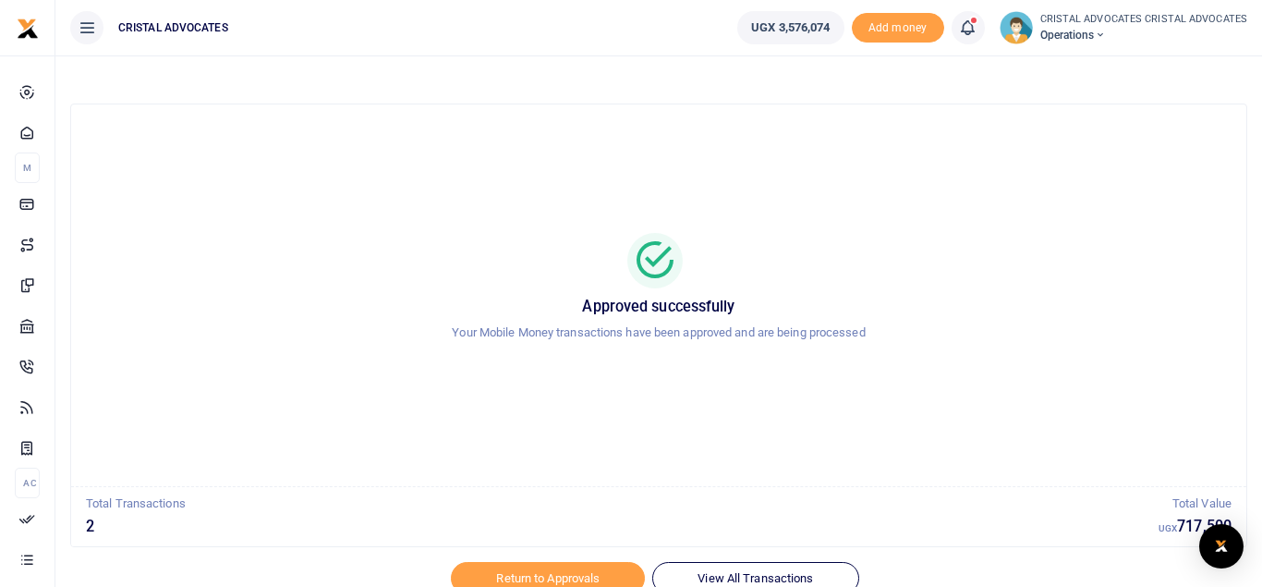
click at [965, 25] on icon at bounding box center [967, 28] width 18 height 20
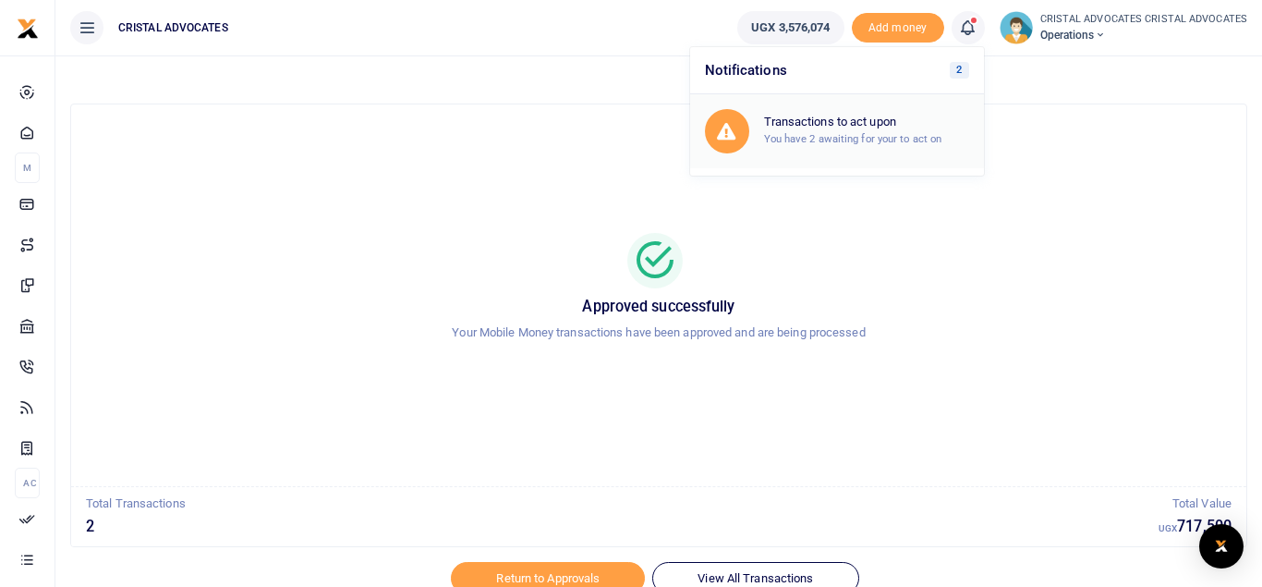
click at [854, 115] on div "Transactions to act upon You have 2 awaiting for your to act on" at bounding box center [837, 131] width 264 height 44
